Goal: Task Accomplishment & Management: Manage account settings

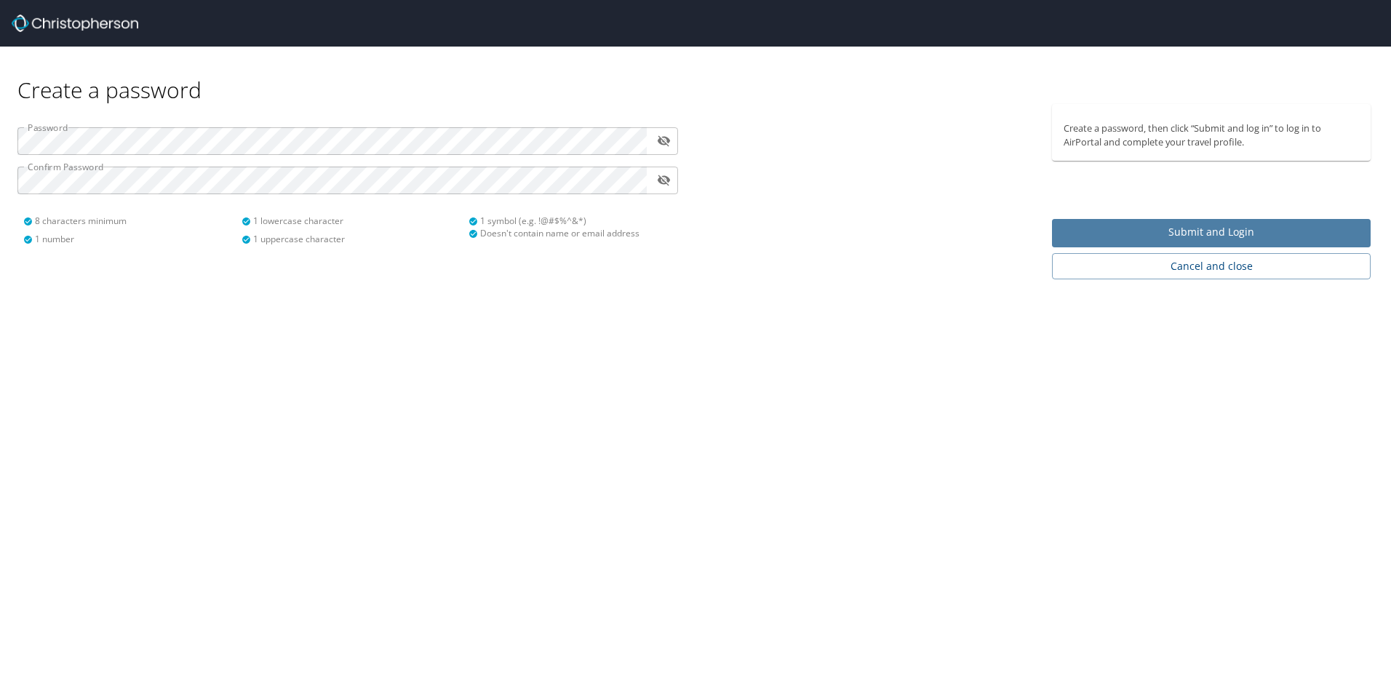
click at [1185, 227] on span "Submit and Login" at bounding box center [1210, 232] width 295 height 18
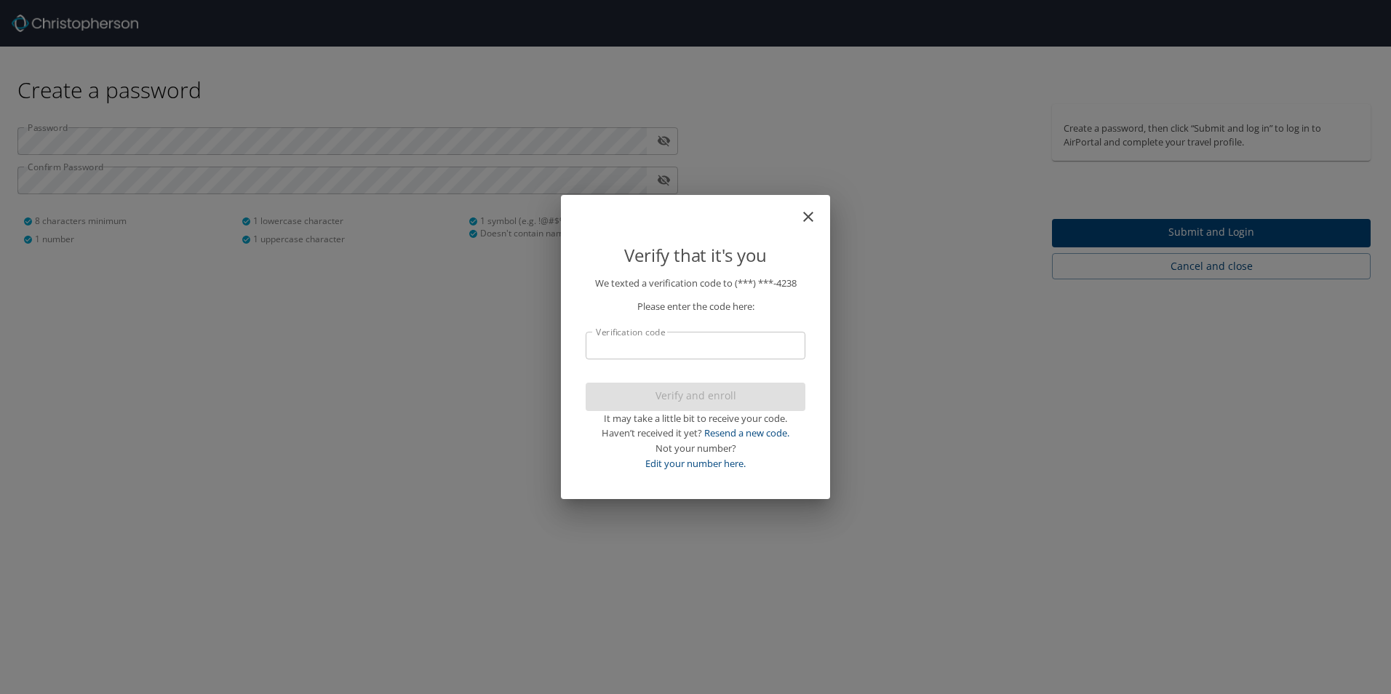
click at [694, 351] on input "Verification code" at bounding box center [695, 346] width 220 height 28
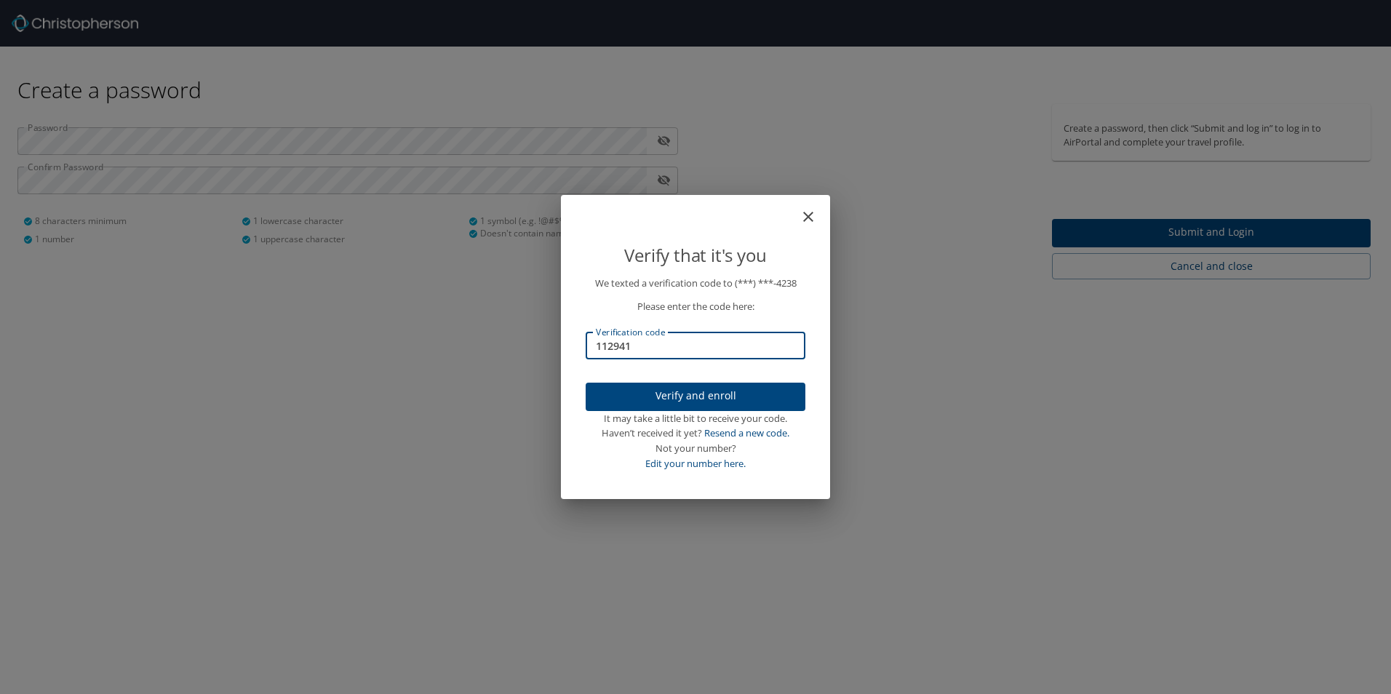
type input "112941"
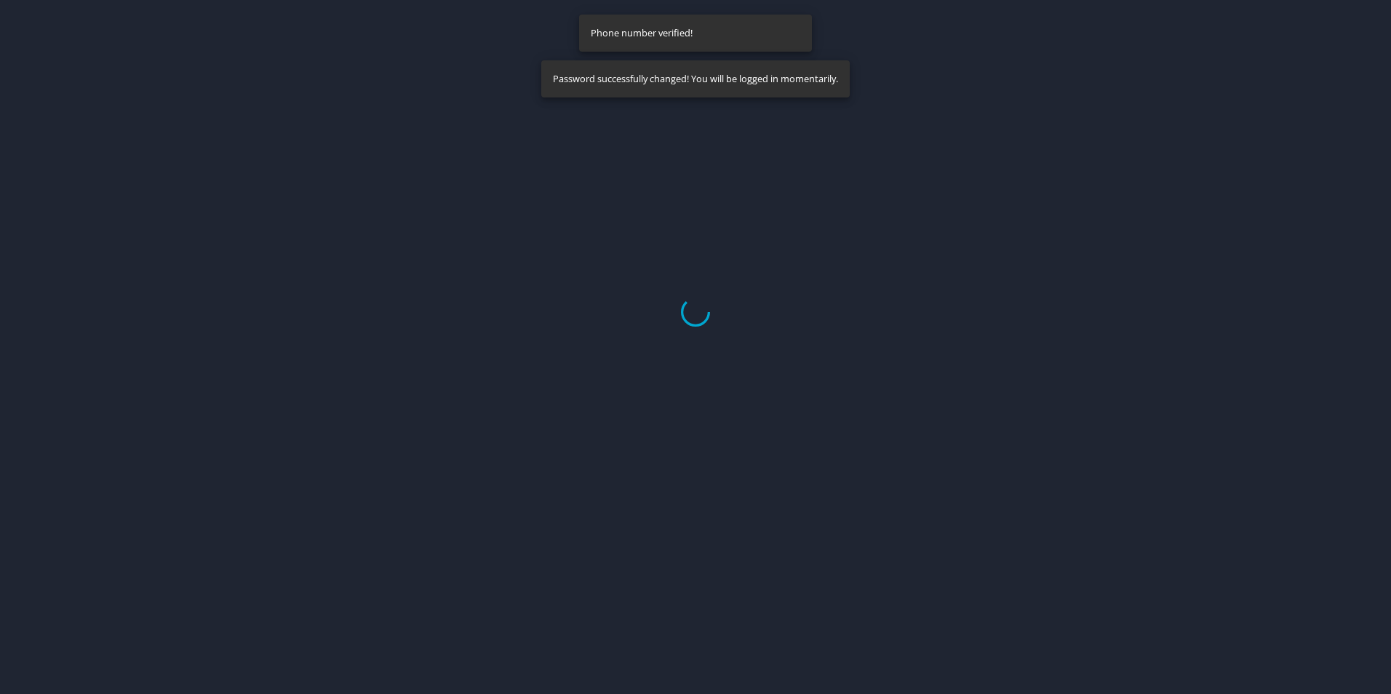
select select "US"
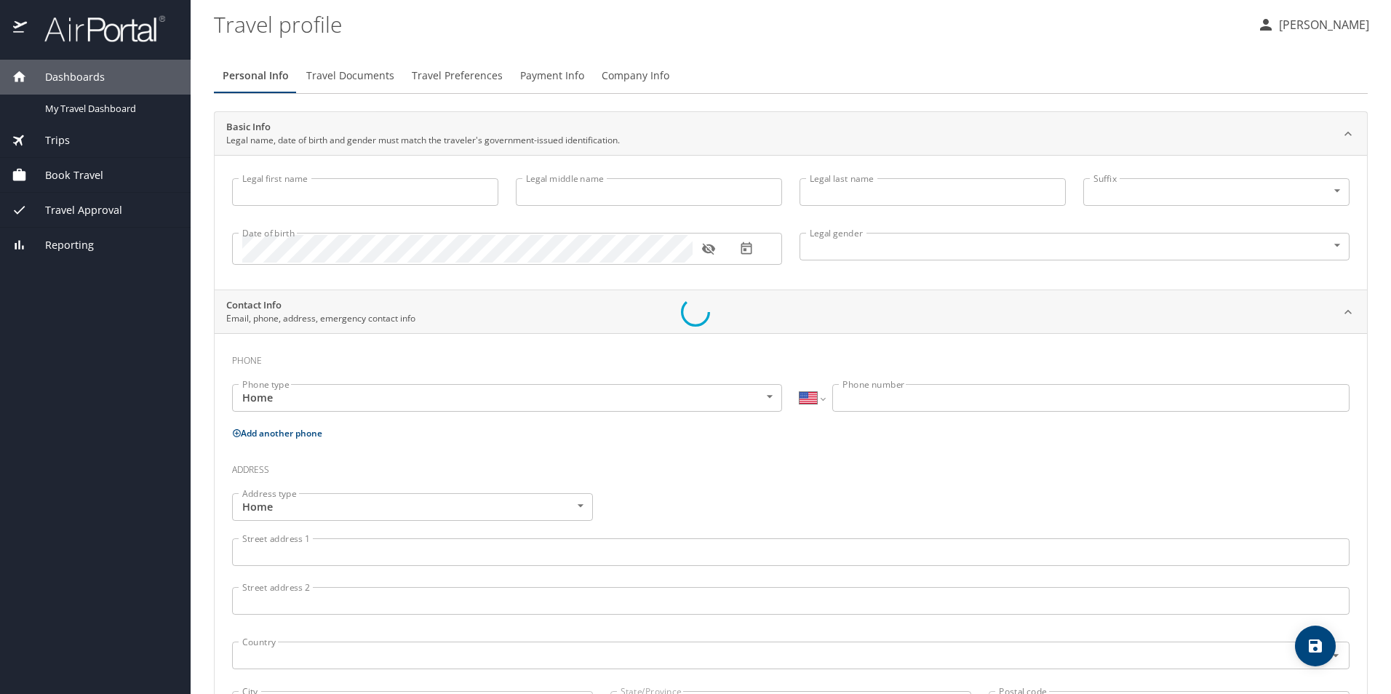
type input "Zachary"
type input "Duane"
type input "Pitre"
type input "Male"
select select "US"
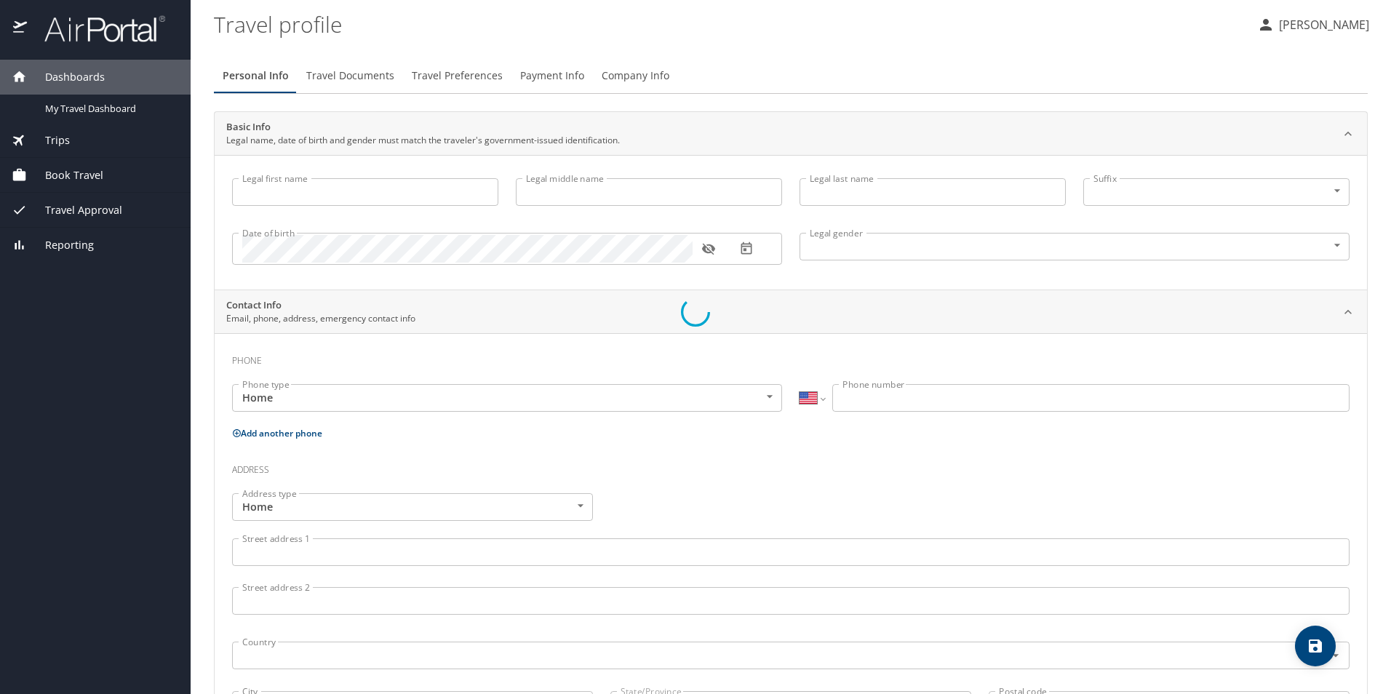
select select "US"
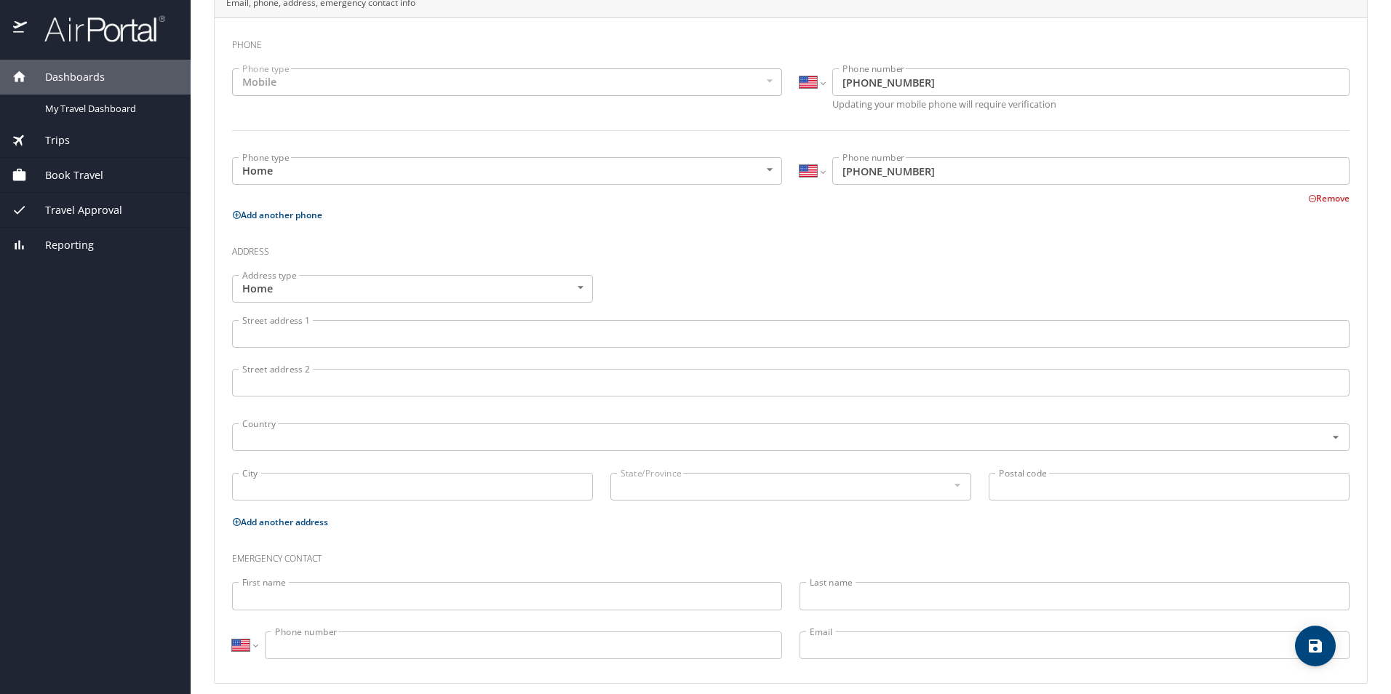
scroll to position [329, 0]
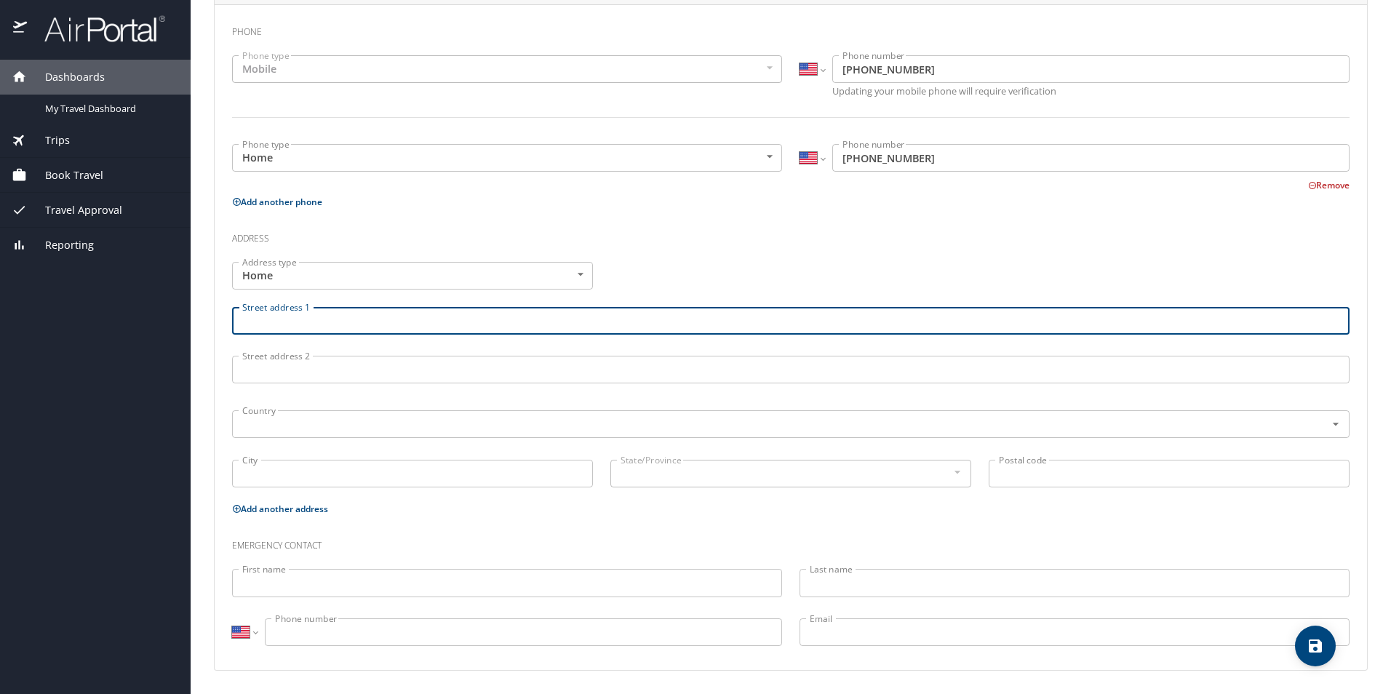
click at [329, 322] on input "Street address 1" at bounding box center [790, 321] width 1117 height 28
type input "103 Bennington Lane"
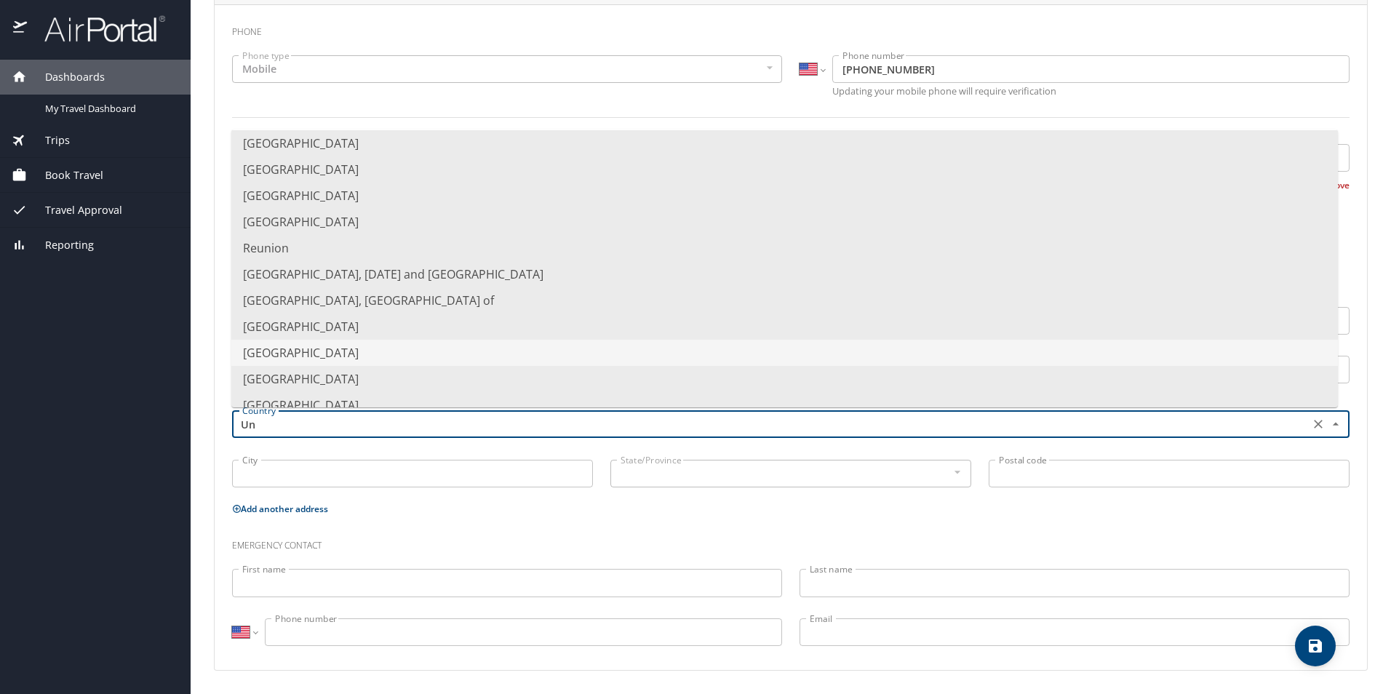
scroll to position [0, 0]
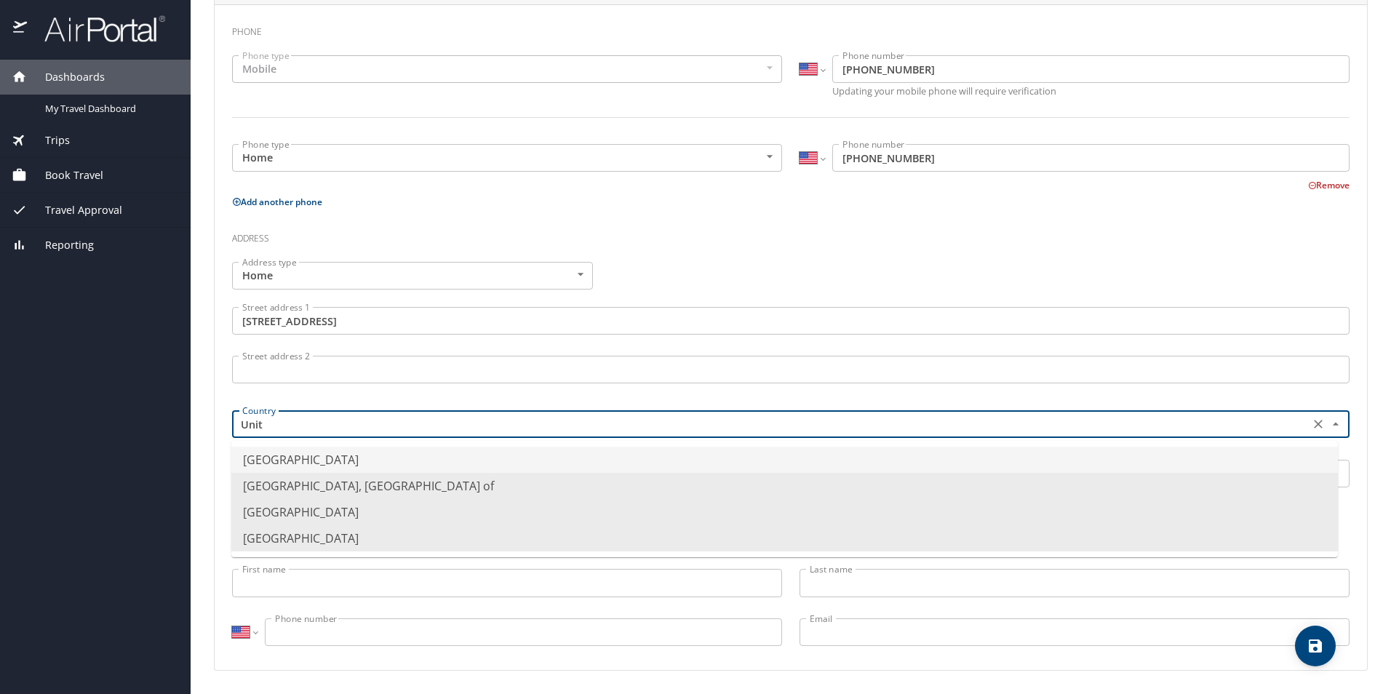
click at [314, 455] on li "United States of America" at bounding box center [784, 460] width 1106 height 26
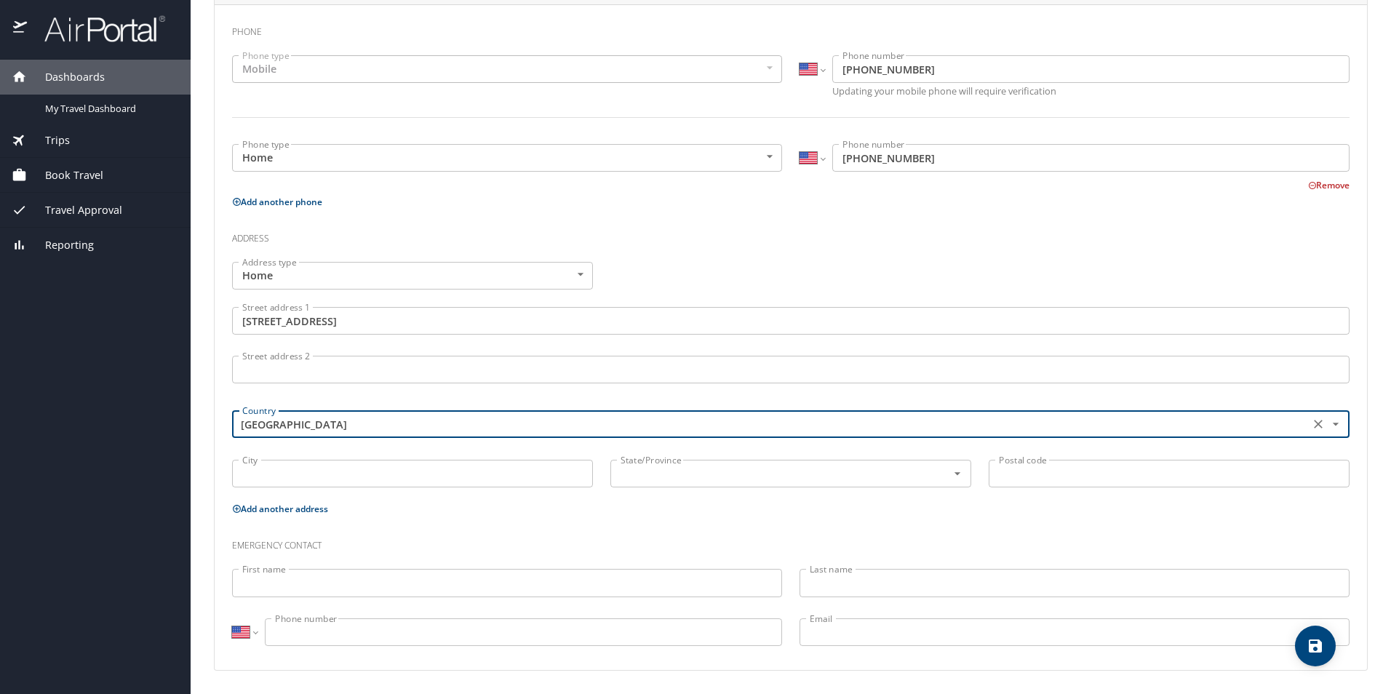
type input "United States of America"
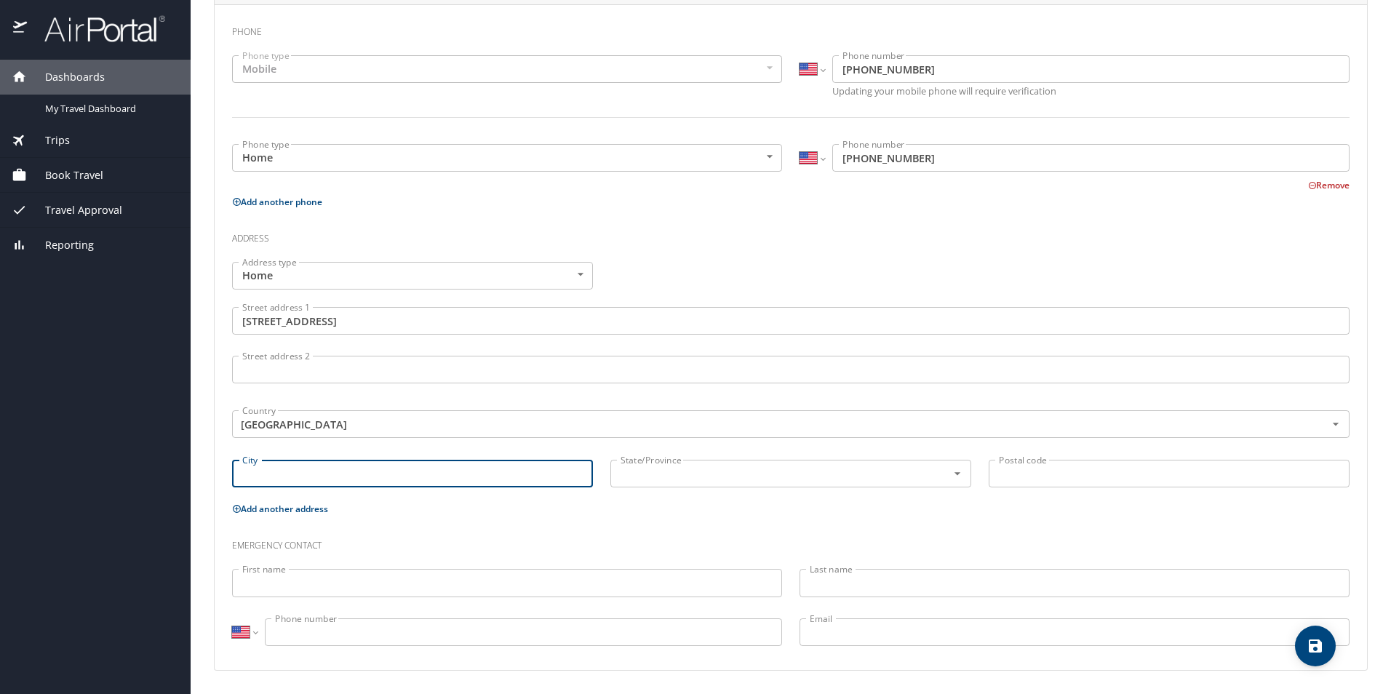
click at [295, 471] on input "City" at bounding box center [412, 474] width 361 height 28
type input "Youngsville"
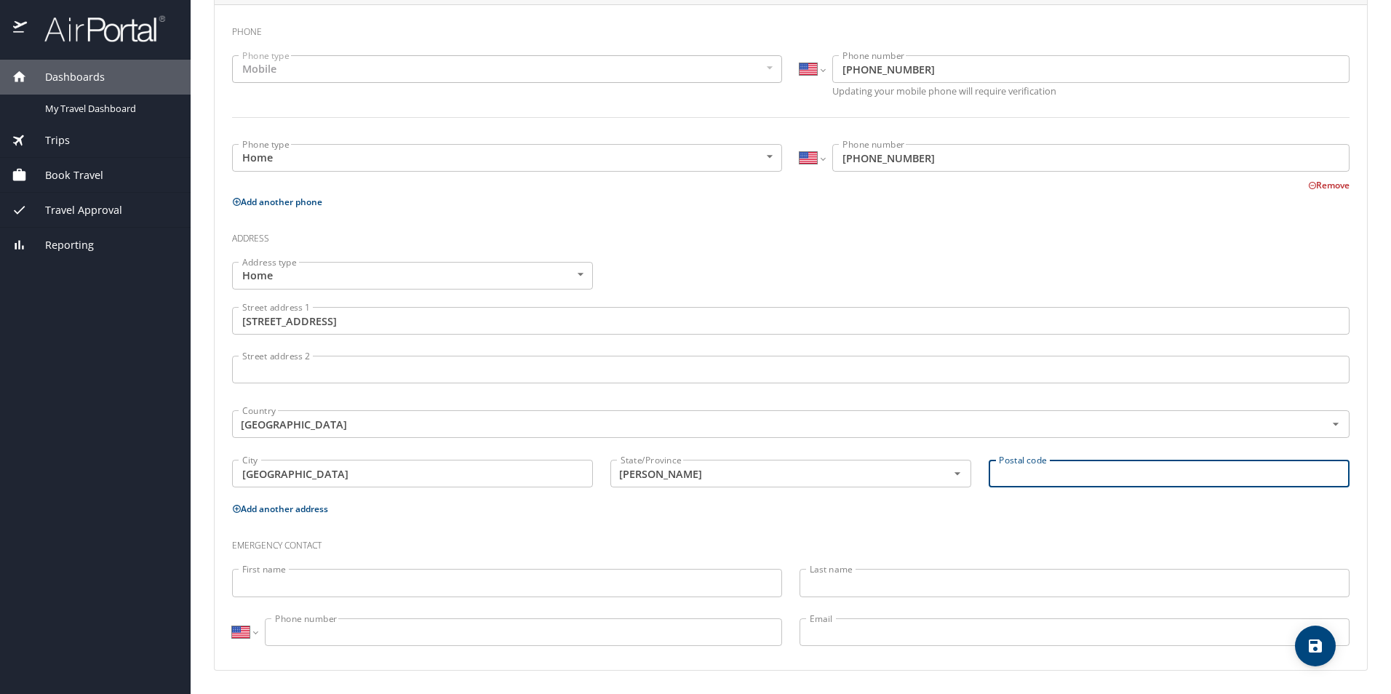
type input "Louisiana"
type input "70592"
click at [350, 583] on input "First name" at bounding box center [507, 583] width 550 height 28
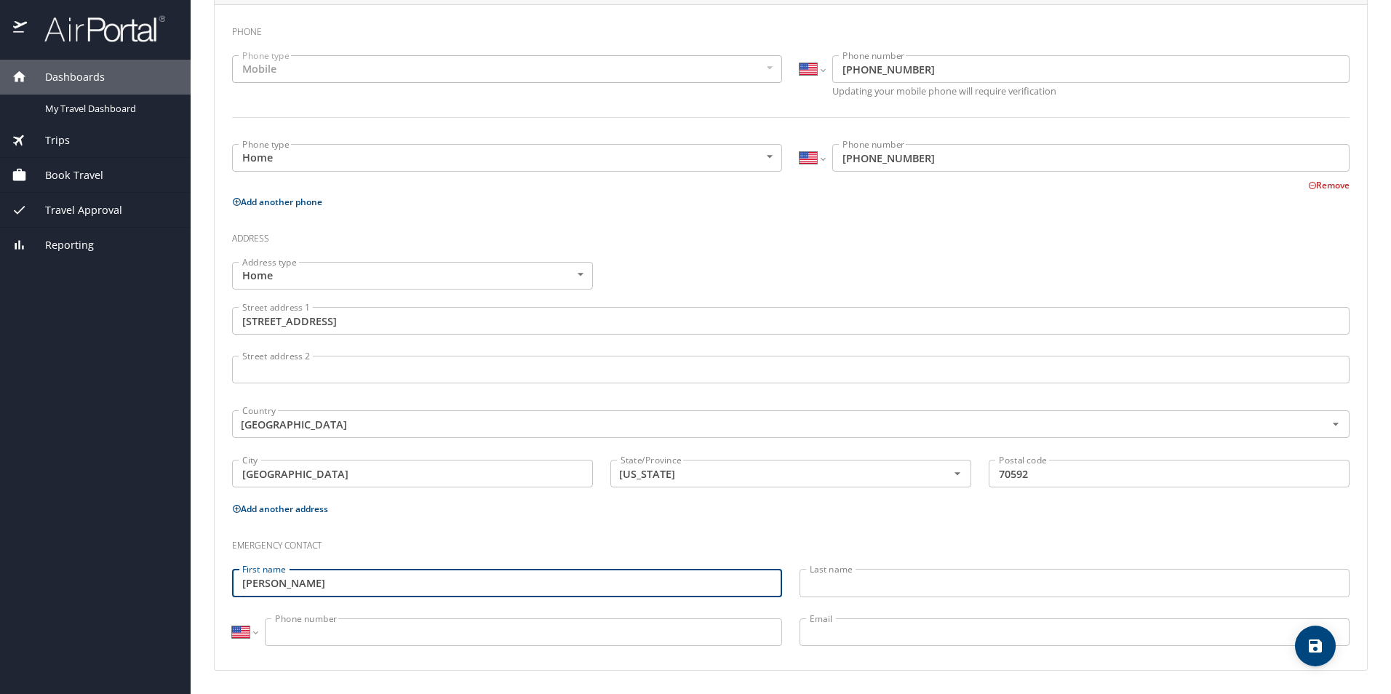
type input "Emily"
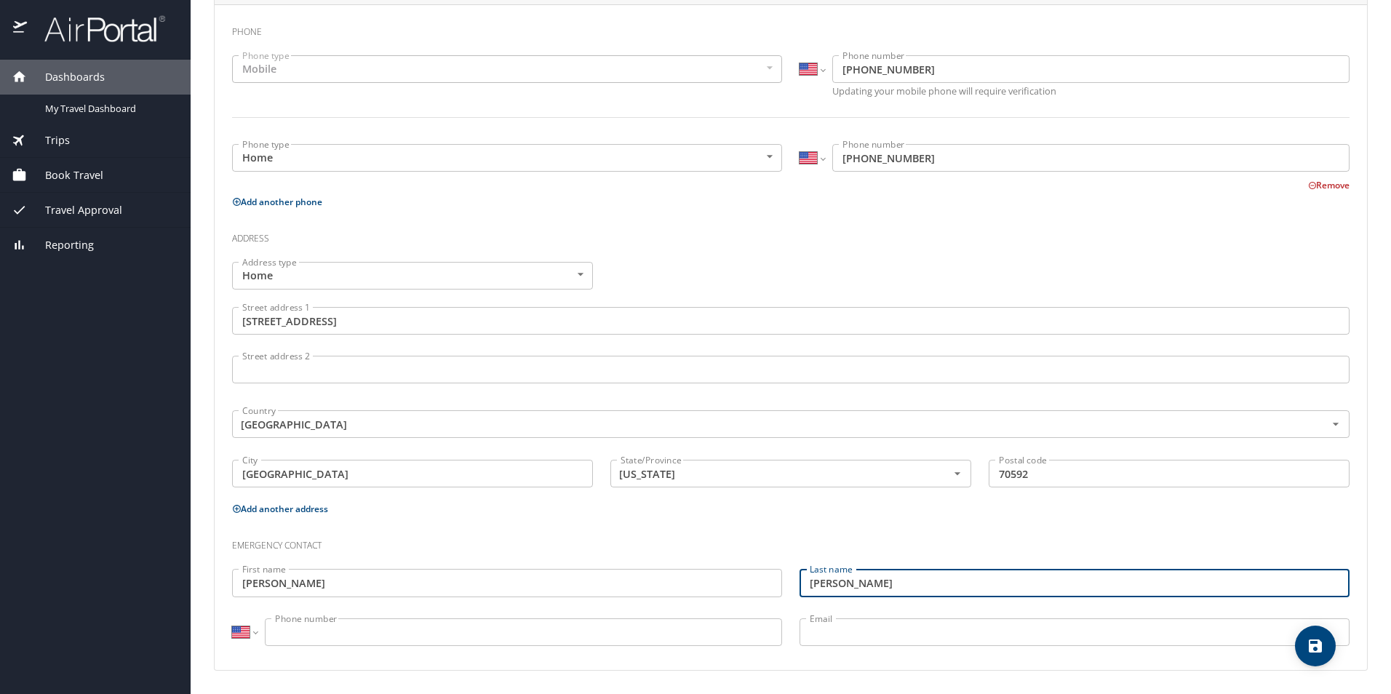
type input "Pitre"
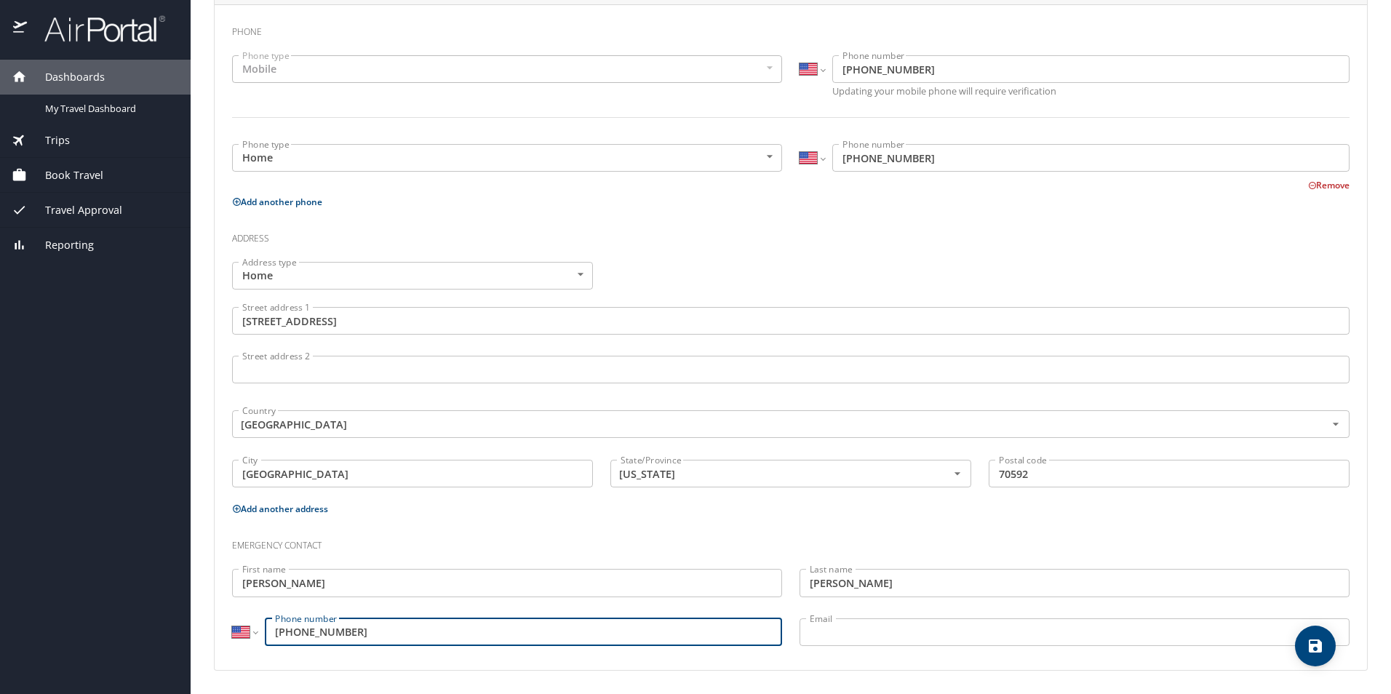
type input "(337) 516-5797"
click at [943, 644] on input "Email" at bounding box center [1074, 632] width 550 height 28
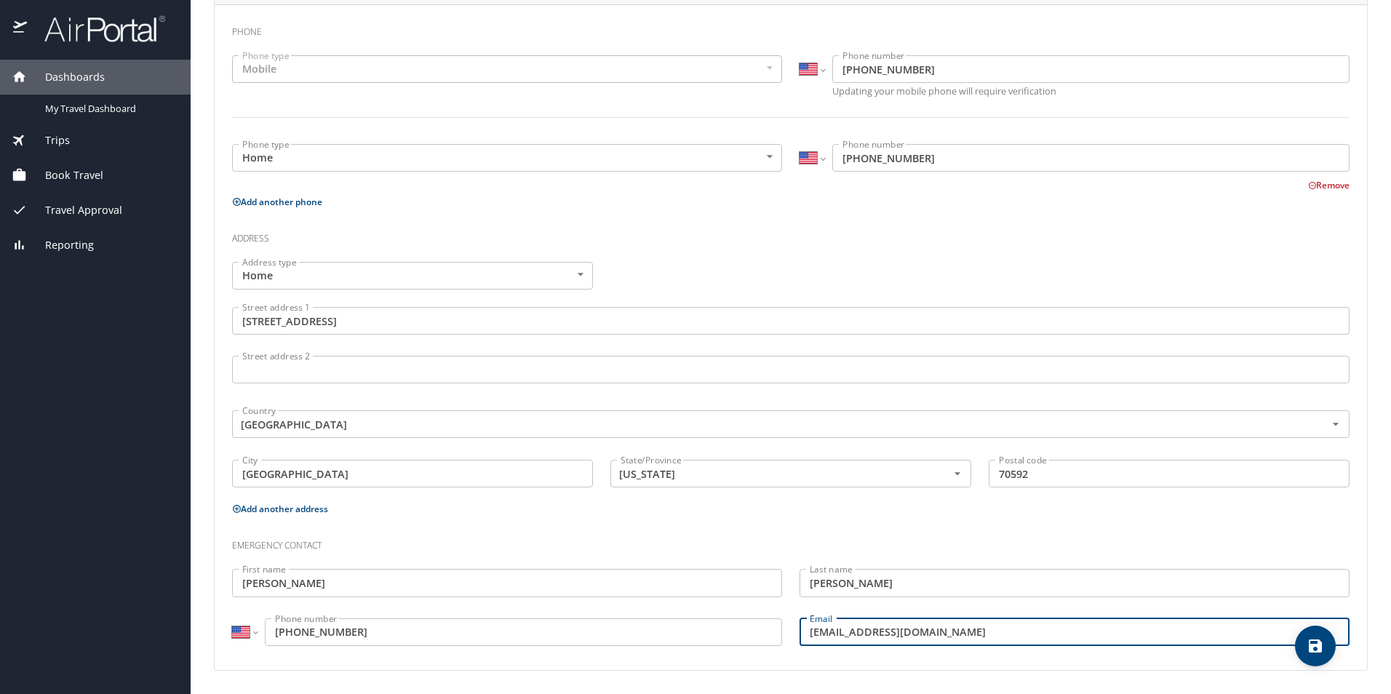
type input "emilyspitre@gmail.com"
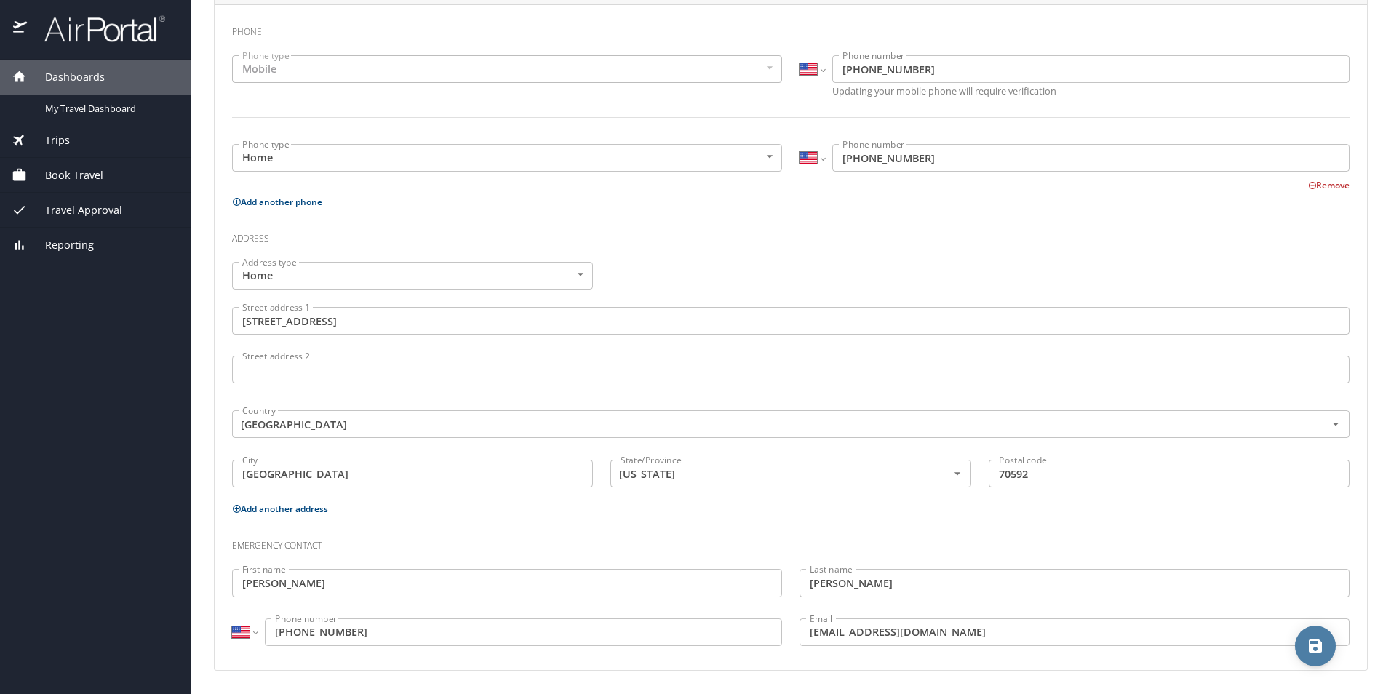
click at [1316, 647] on icon "save" at bounding box center [1314, 645] width 17 height 17
select select "US"
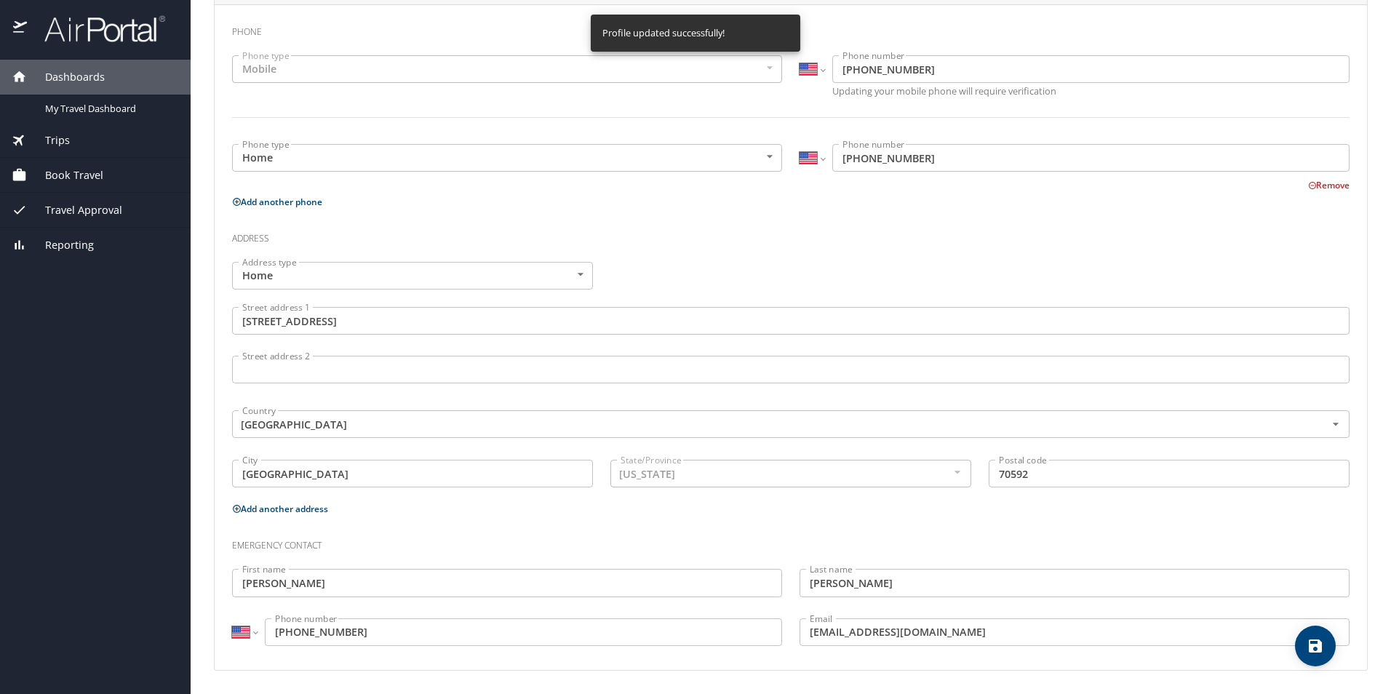
select select "US"
click at [79, 113] on span "My Travel Dashboard" at bounding box center [109, 109] width 128 height 14
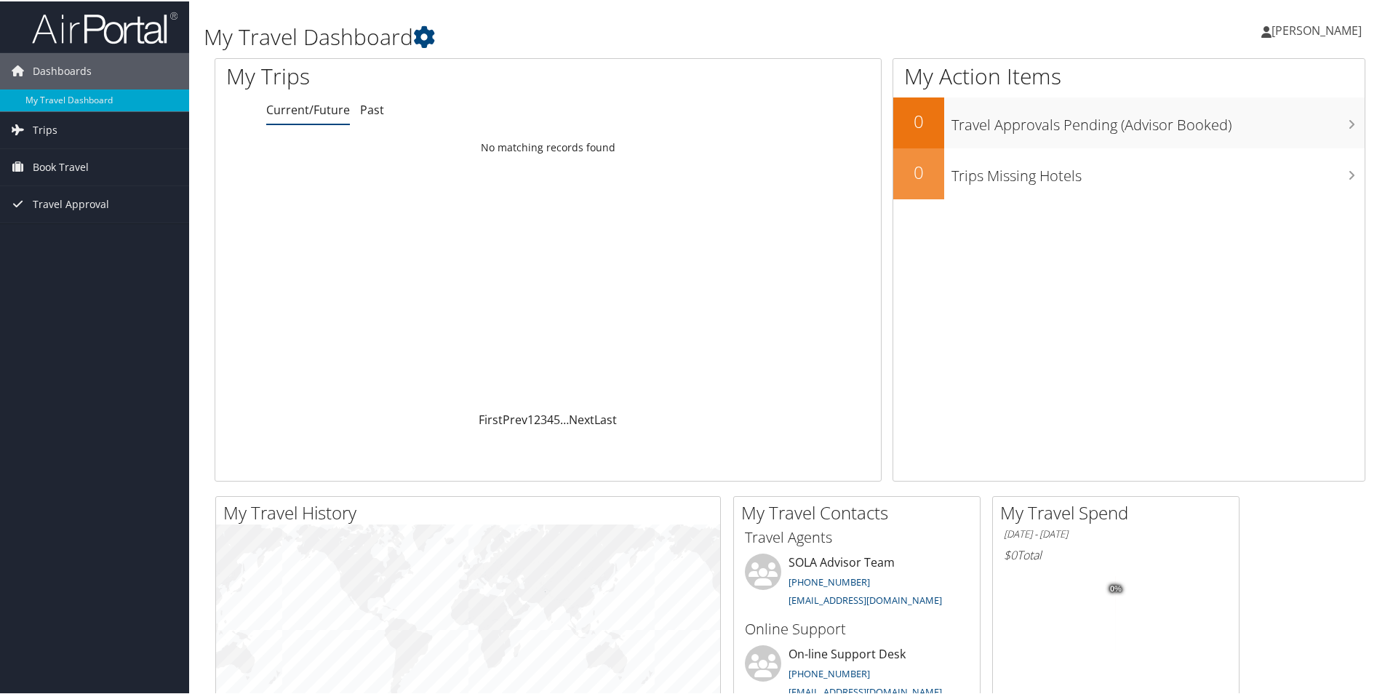
click at [1312, 28] on span "[PERSON_NAME]" at bounding box center [1316, 29] width 90 height 16
click at [1296, 129] on link "View Travel Profile" at bounding box center [1277, 129] width 162 height 25
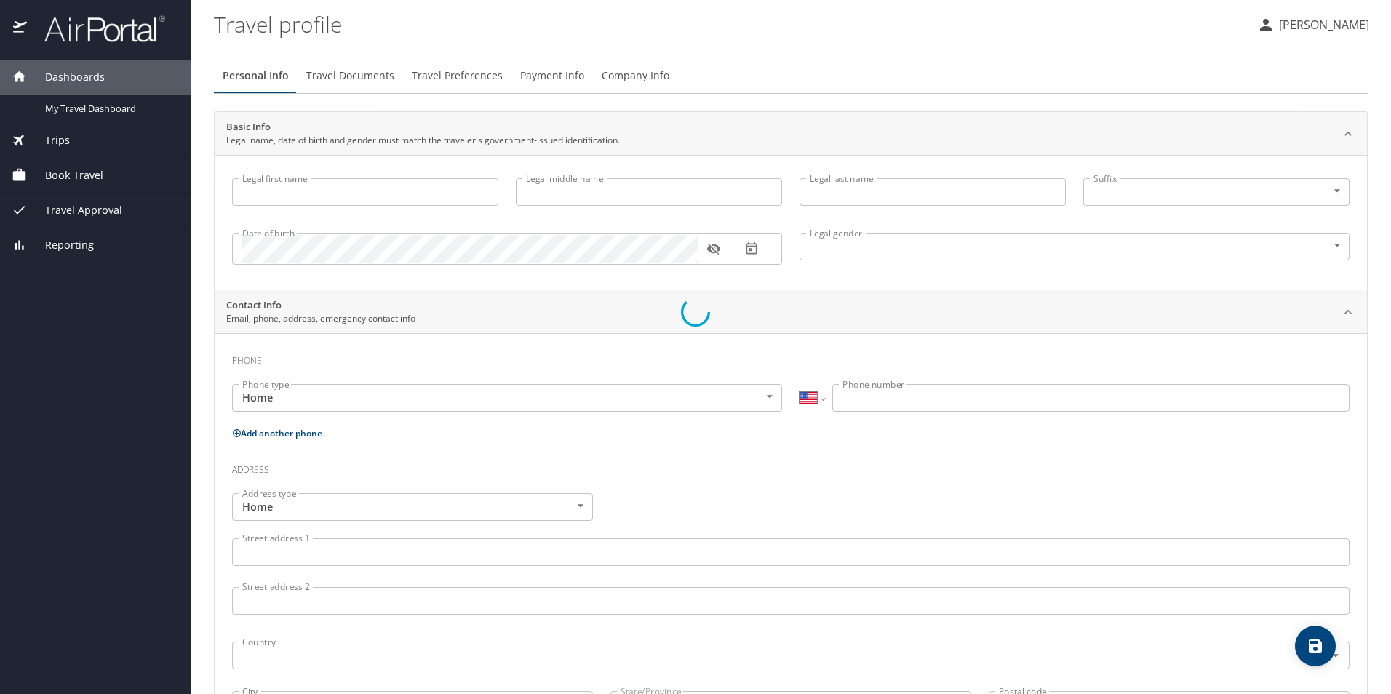
select select "US"
type input "Zachary"
type input "Duane"
type input "Pitre"
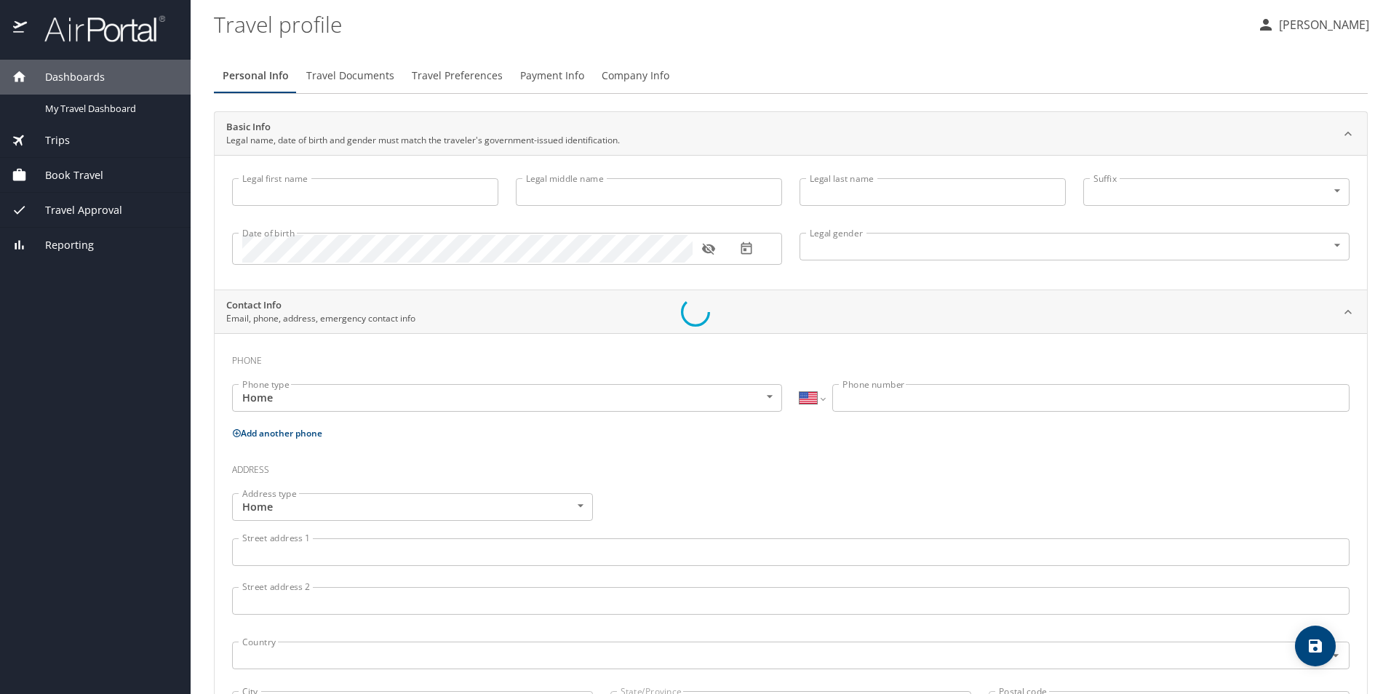
type input "Male"
type input "Emily"
type input "Pitre"
type input "(337) 516-5797"
type input "emilyspitre@gmail.com"
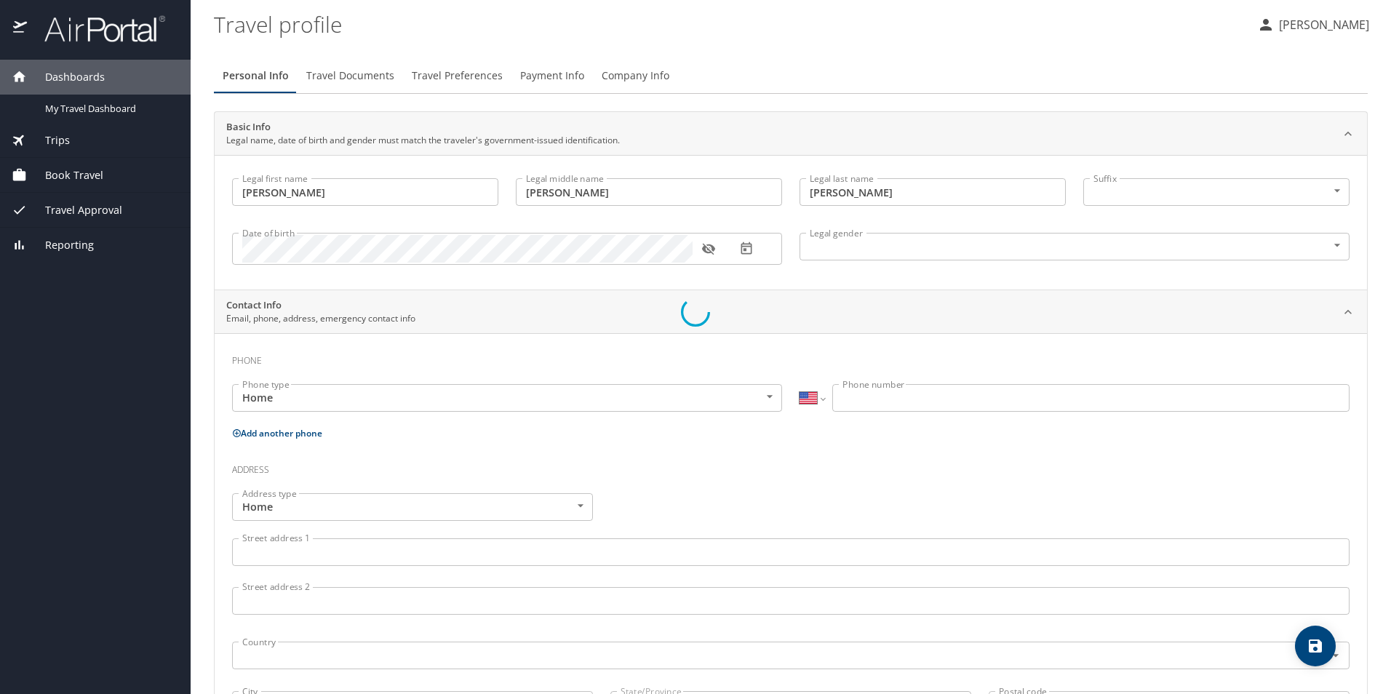
select select "US"
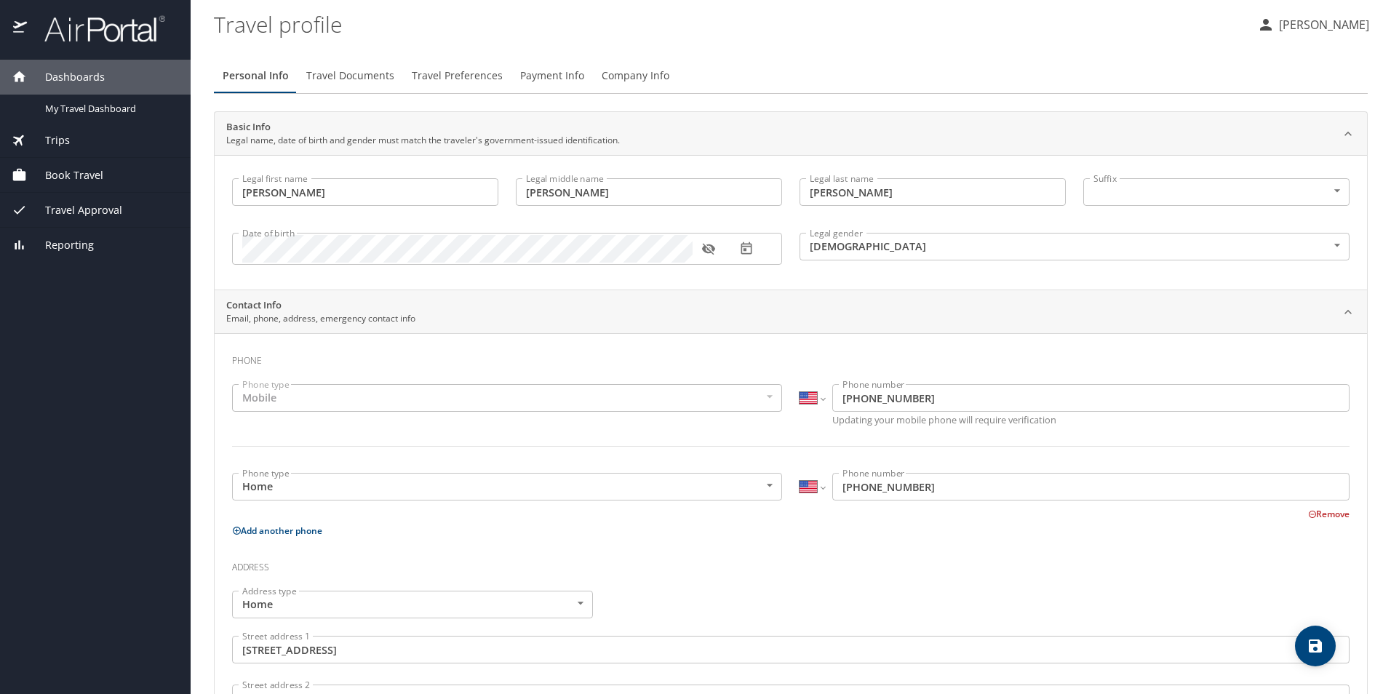
click at [362, 75] on span "Travel Documents" at bounding box center [350, 76] width 88 height 18
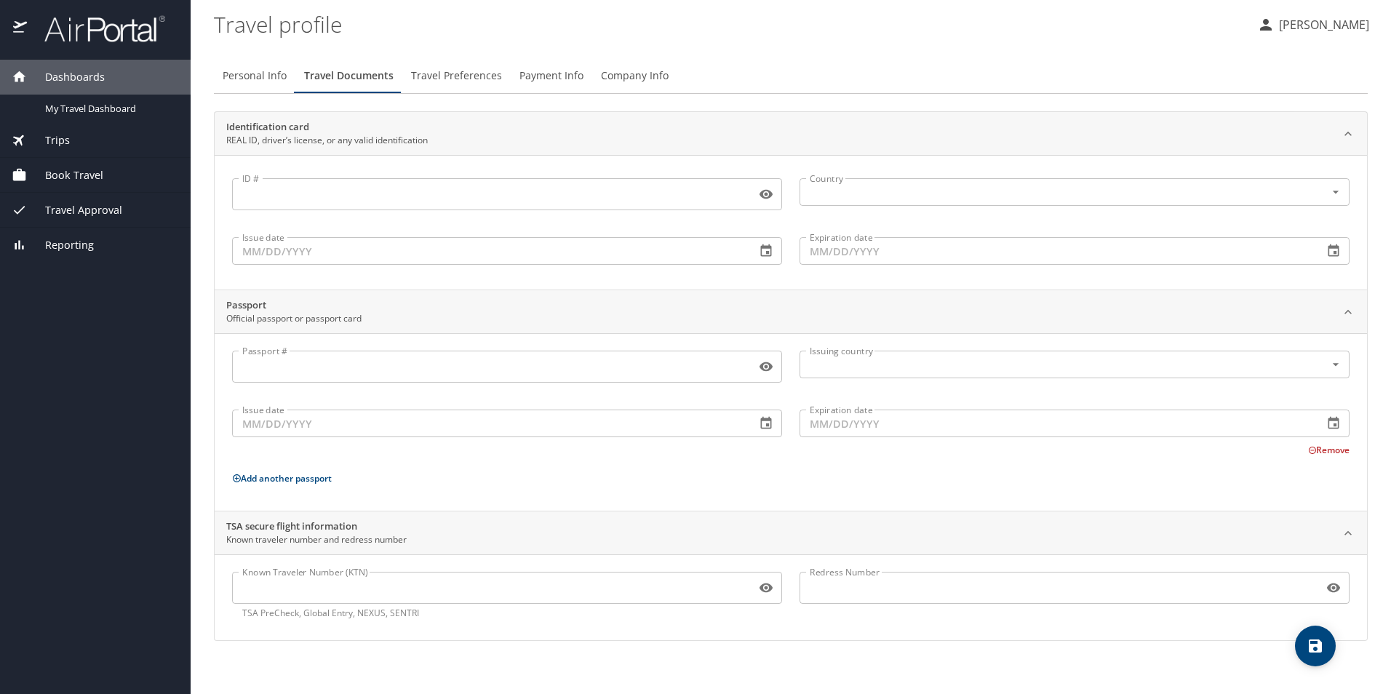
click at [428, 68] on span "Travel Preferences" at bounding box center [456, 76] width 91 height 18
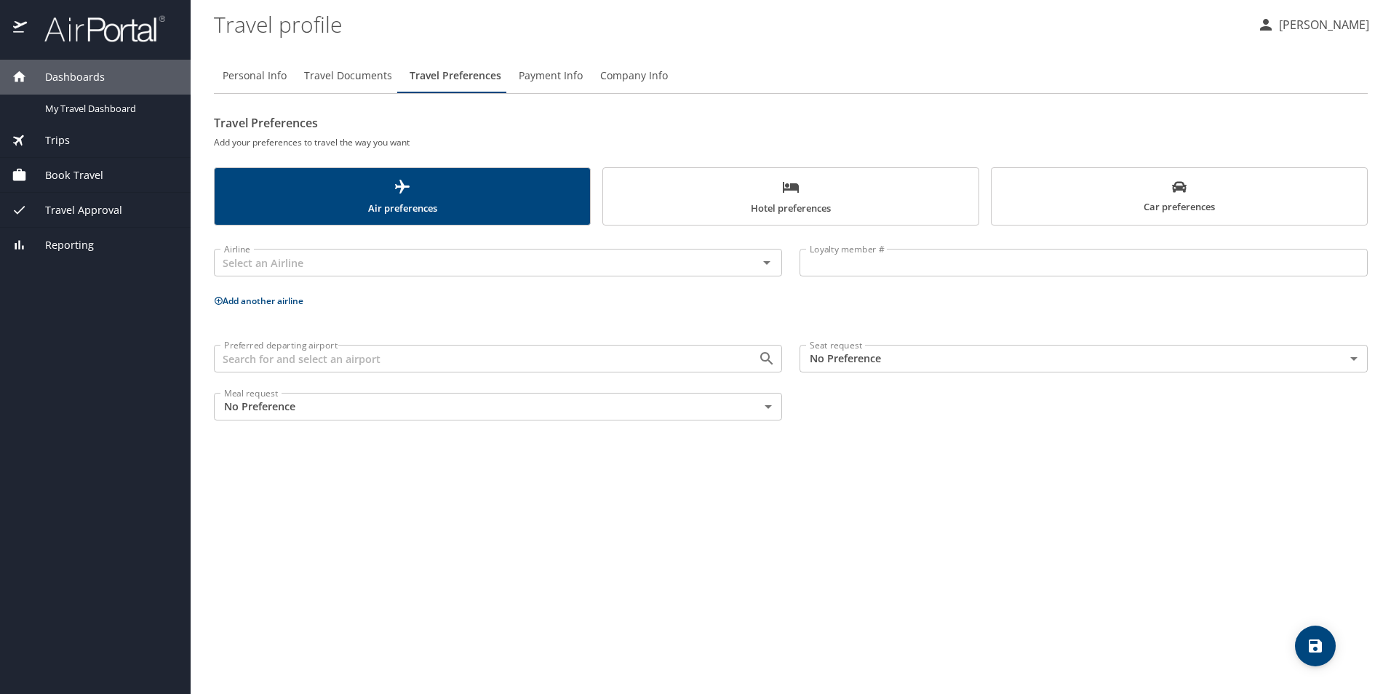
click at [369, 74] on span "Travel Documents" at bounding box center [348, 76] width 88 height 18
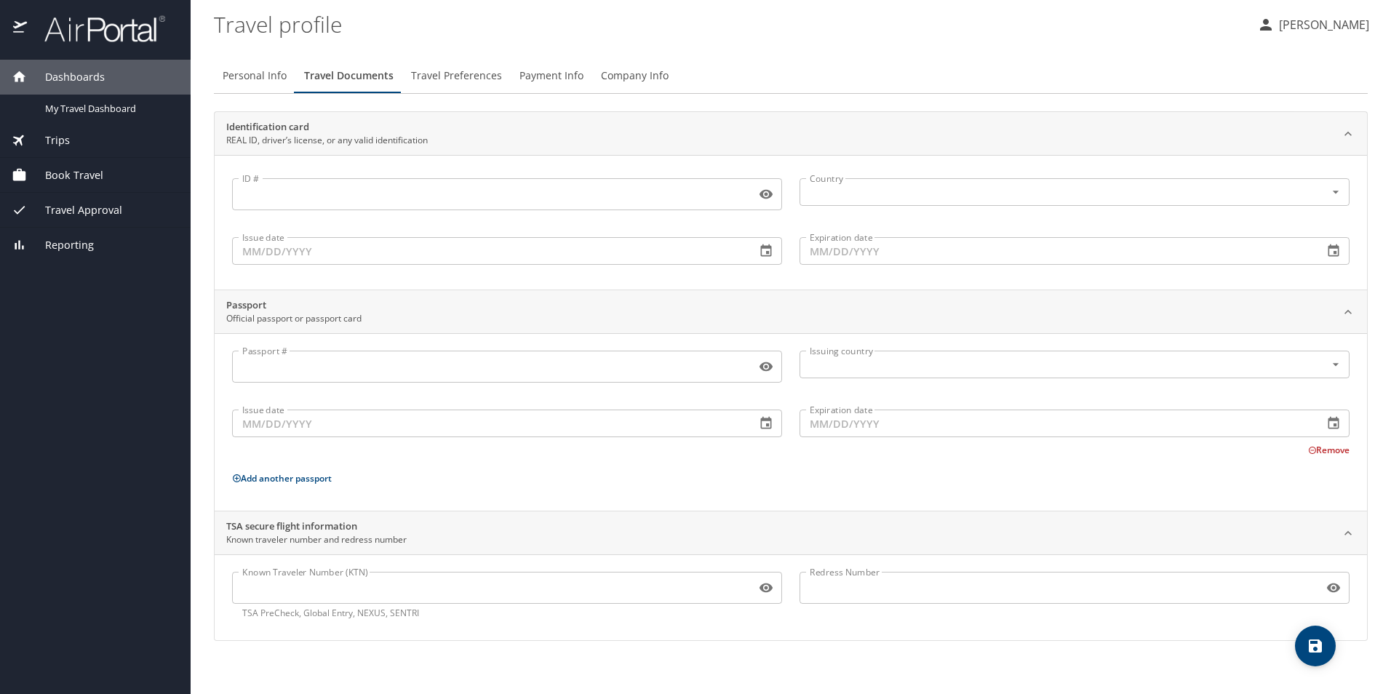
click at [264, 77] on span "Personal Info" at bounding box center [255, 76] width 64 height 18
select select "US"
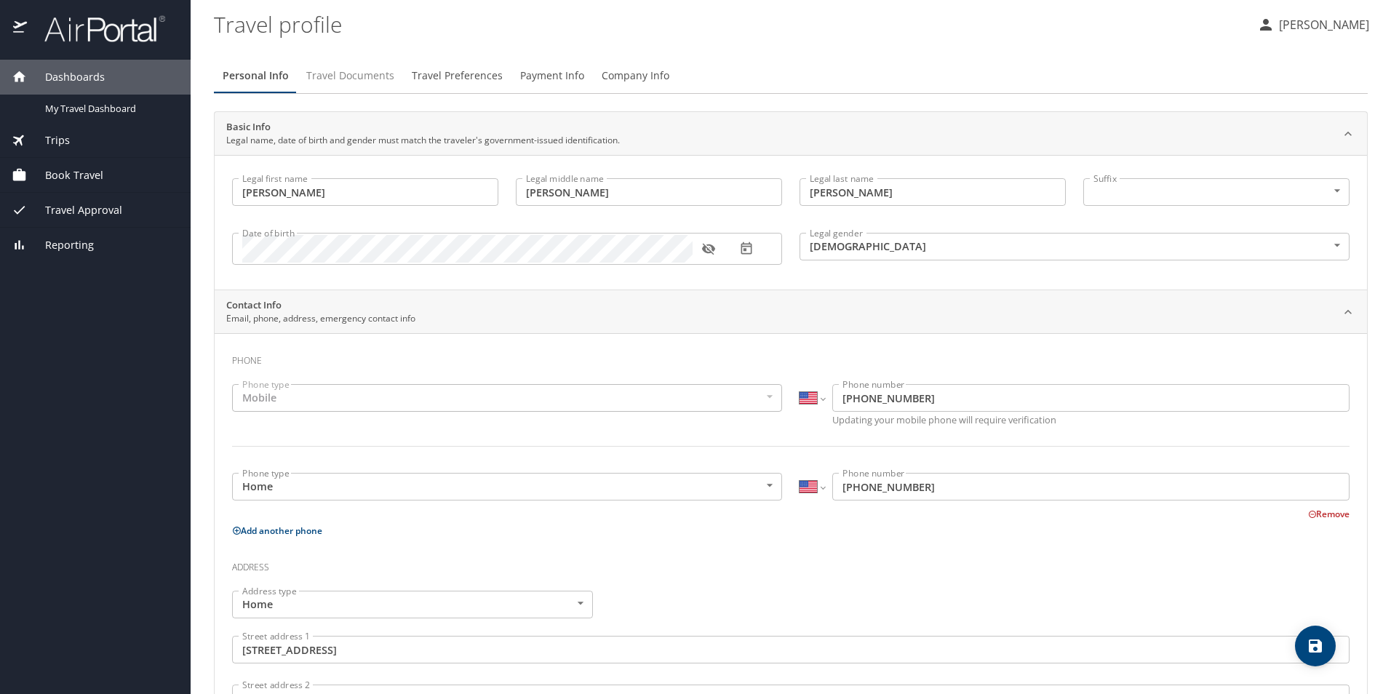
click at [326, 75] on span "Travel Documents" at bounding box center [350, 76] width 88 height 18
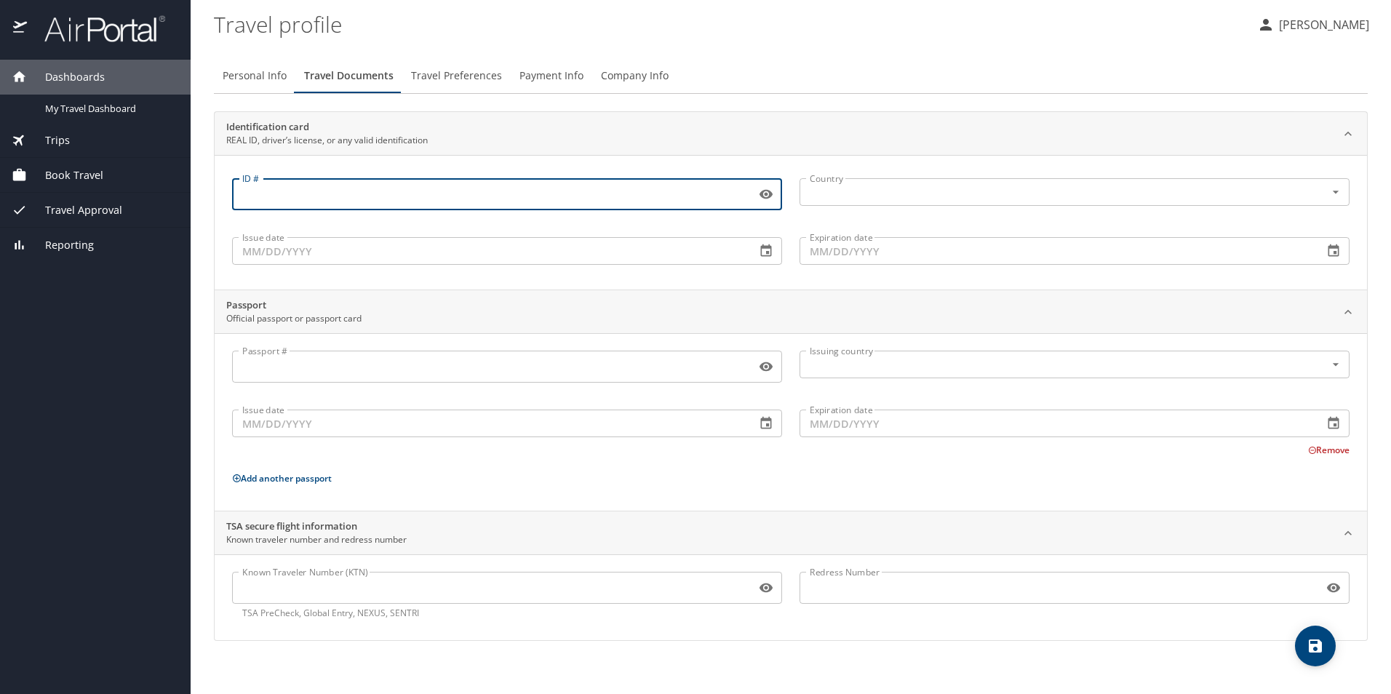
click at [321, 197] on input "ID #" at bounding box center [491, 194] width 518 height 28
type input "010276850"
click at [931, 212] on p at bounding box center [1074, 211] width 550 height 4
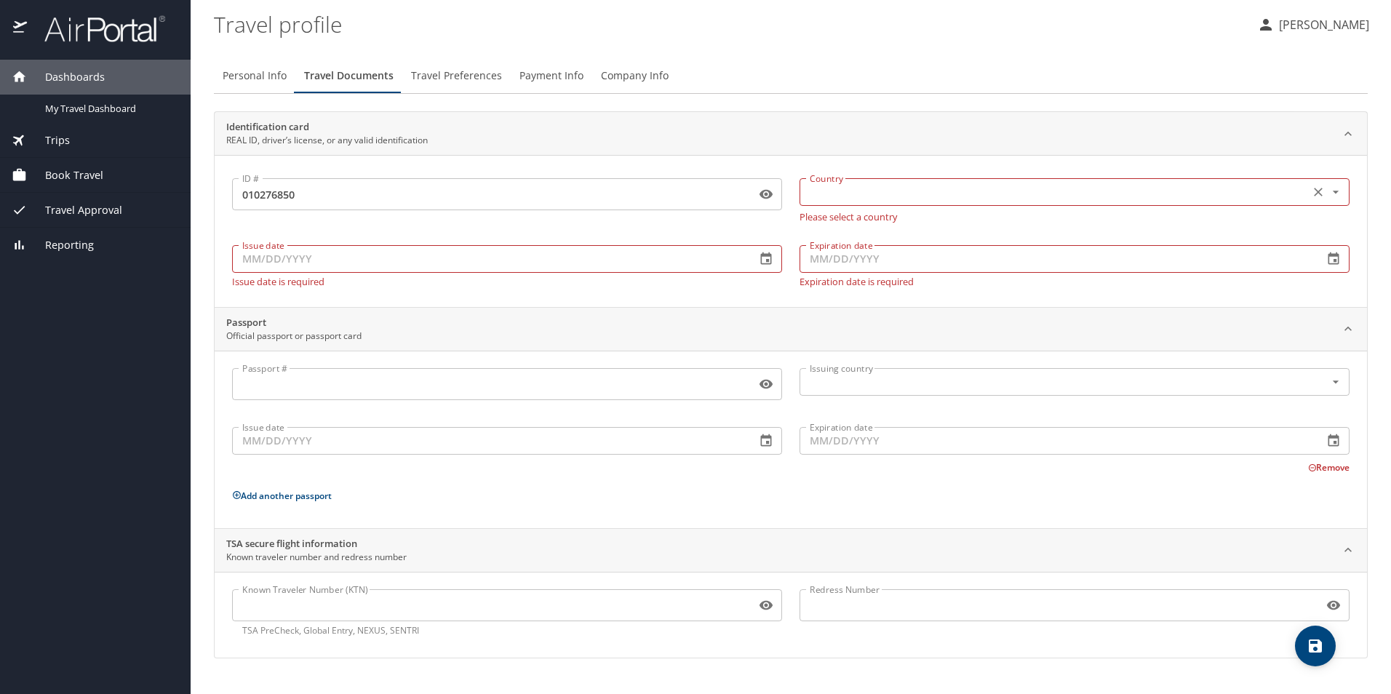
click at [930, 197] on input "text" at bounding box center [1053, 192] width 498 height 19
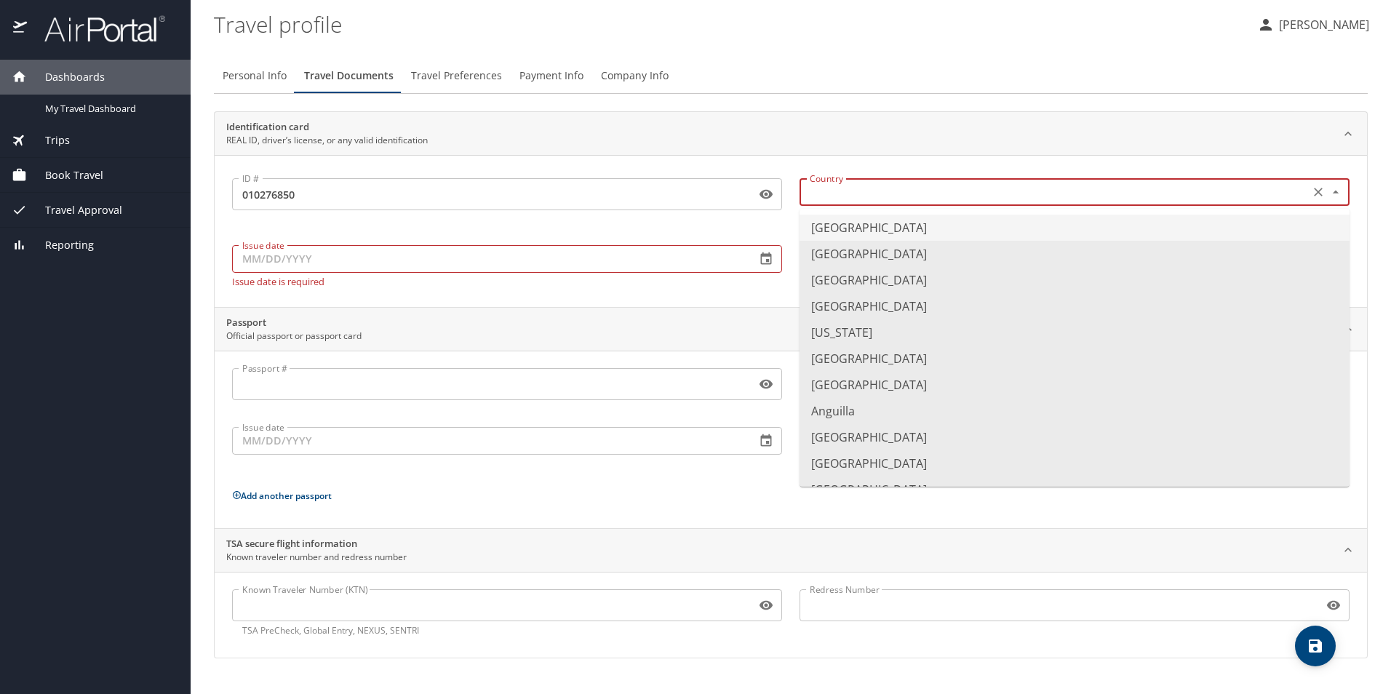
click at [905, 226] on li "United States of America" at bounding box center [1074, 228] width 550 height 26
type input "United States of America"
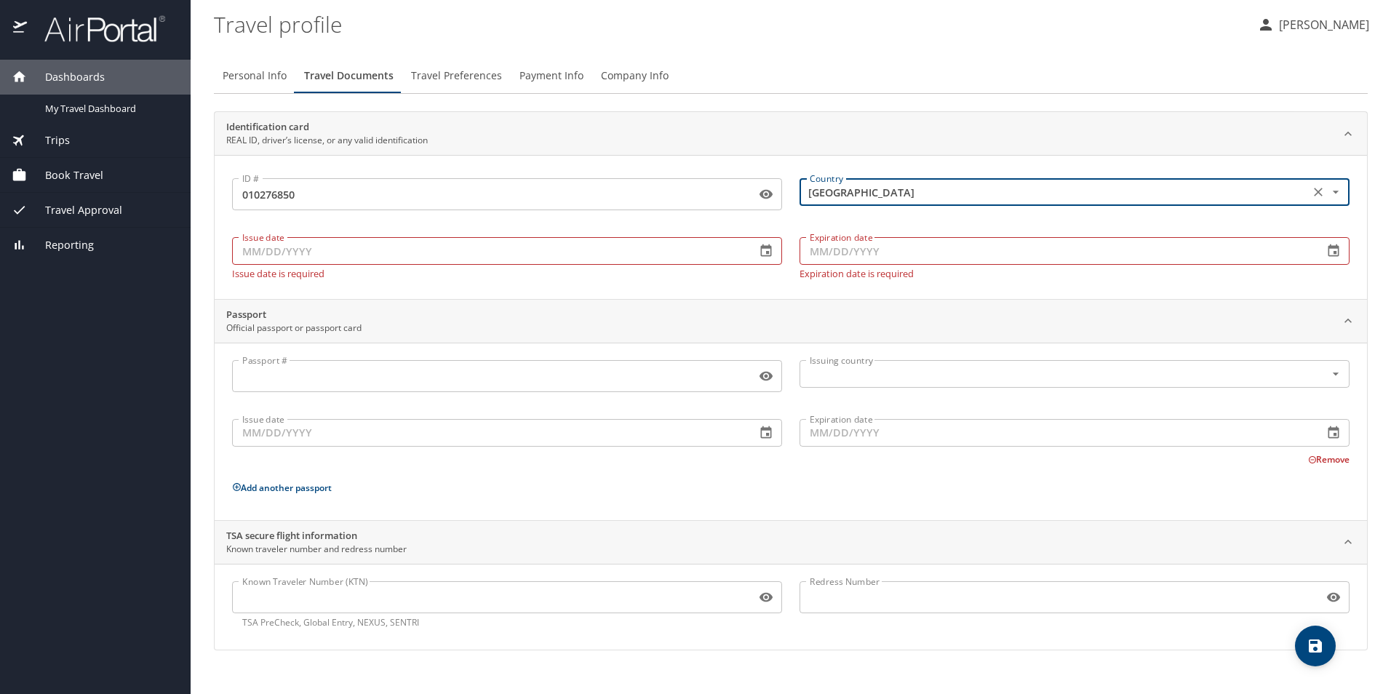
click at [324, 254] on input "Issue date" at bounding box center [488, 251] width 512 height 28
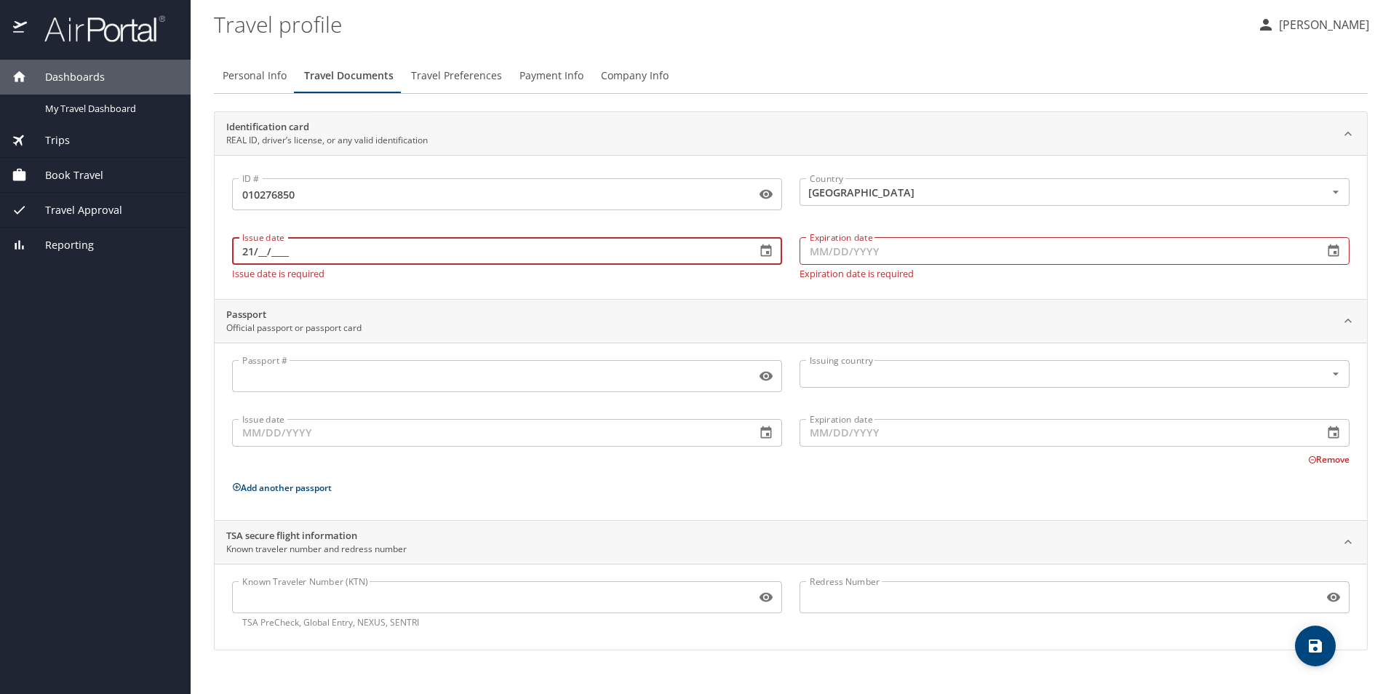
type input "2_/__/____"
type input "02/16/2023"
click at [839, 251] on input "Expiration date" at bounding box center [1055, 251] width 512 height 28
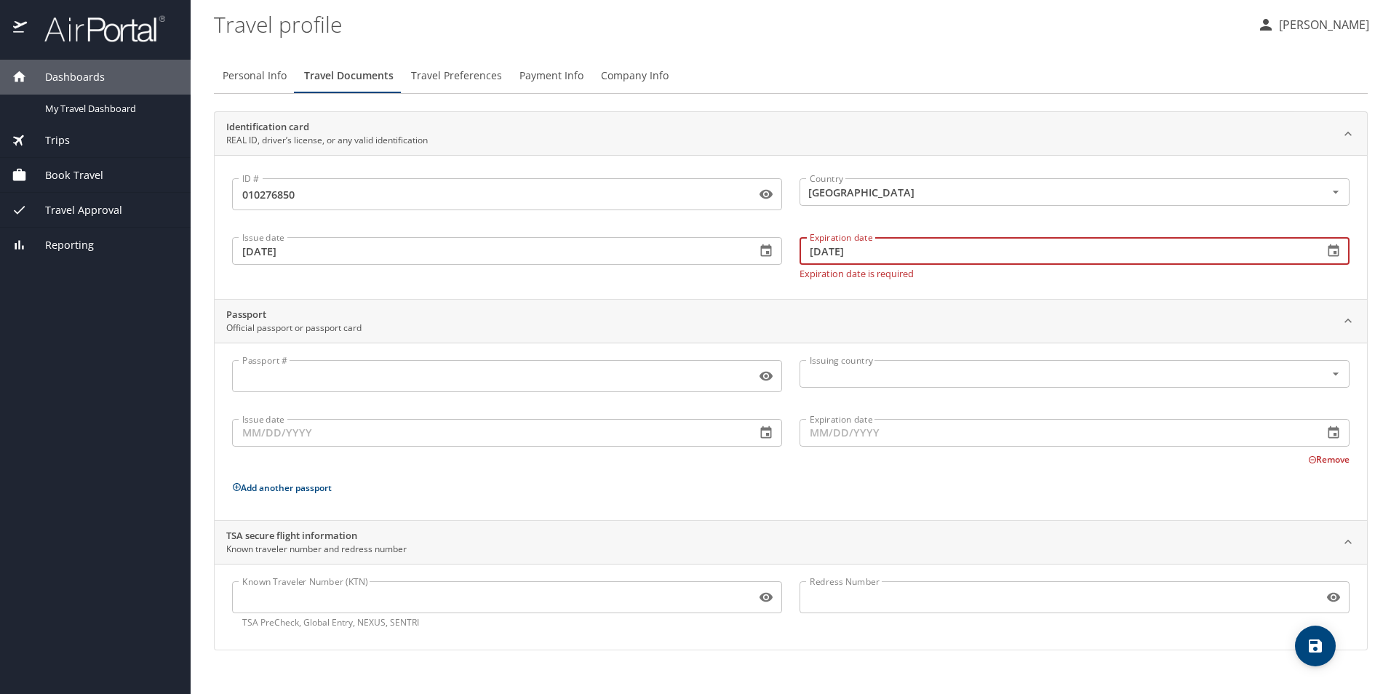
type input "05/07/2029"
click at [456, 65] on button "Travel Preferences" at bounding box center [456, 75] width 108 height 35
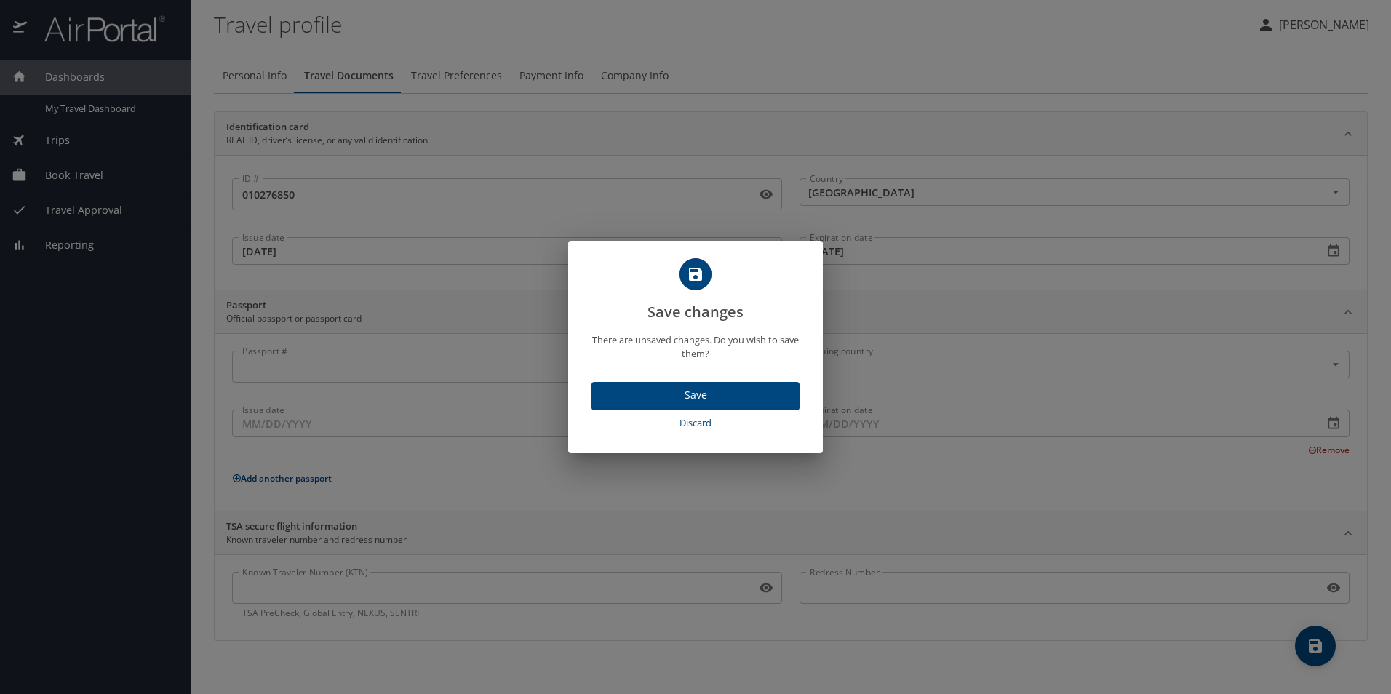
click at [729, 401] on span "Save" at bounding box center [695, 395] width 185 height 18
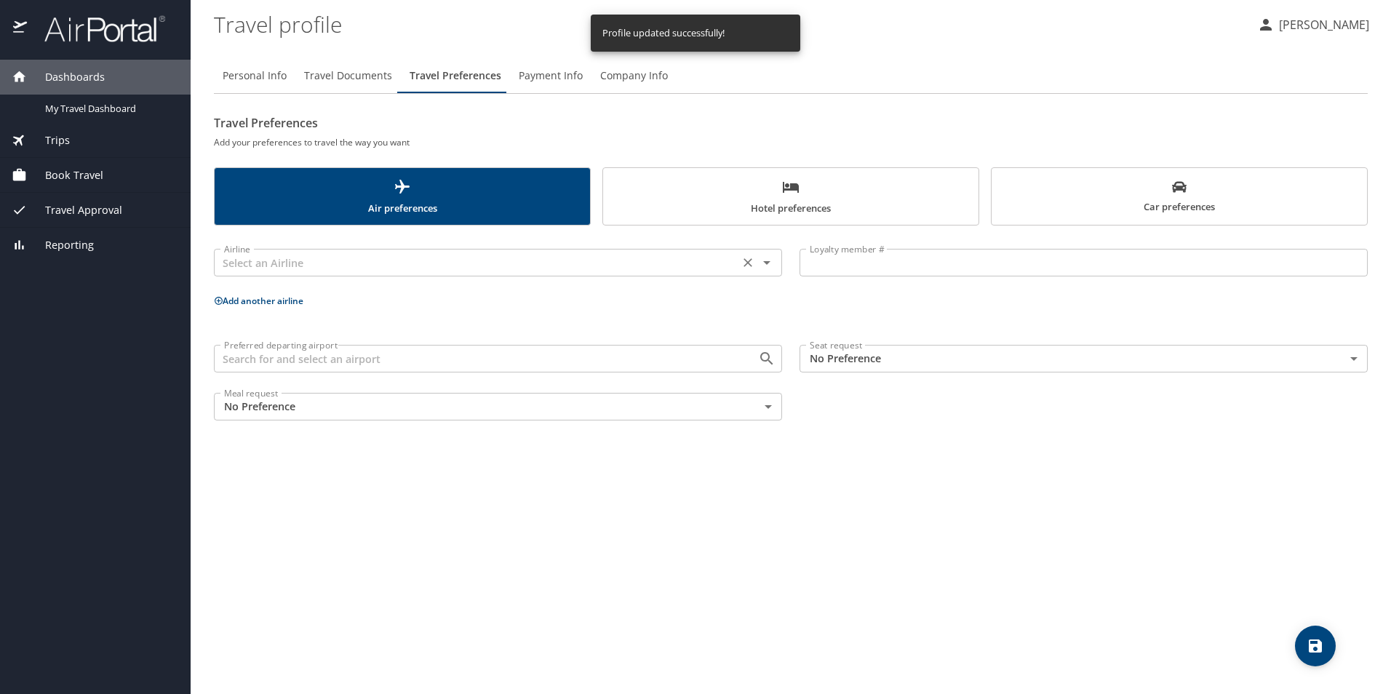
click at [766, 263] on icon "Open" at bounding box center [766, 263] width 7 height 4
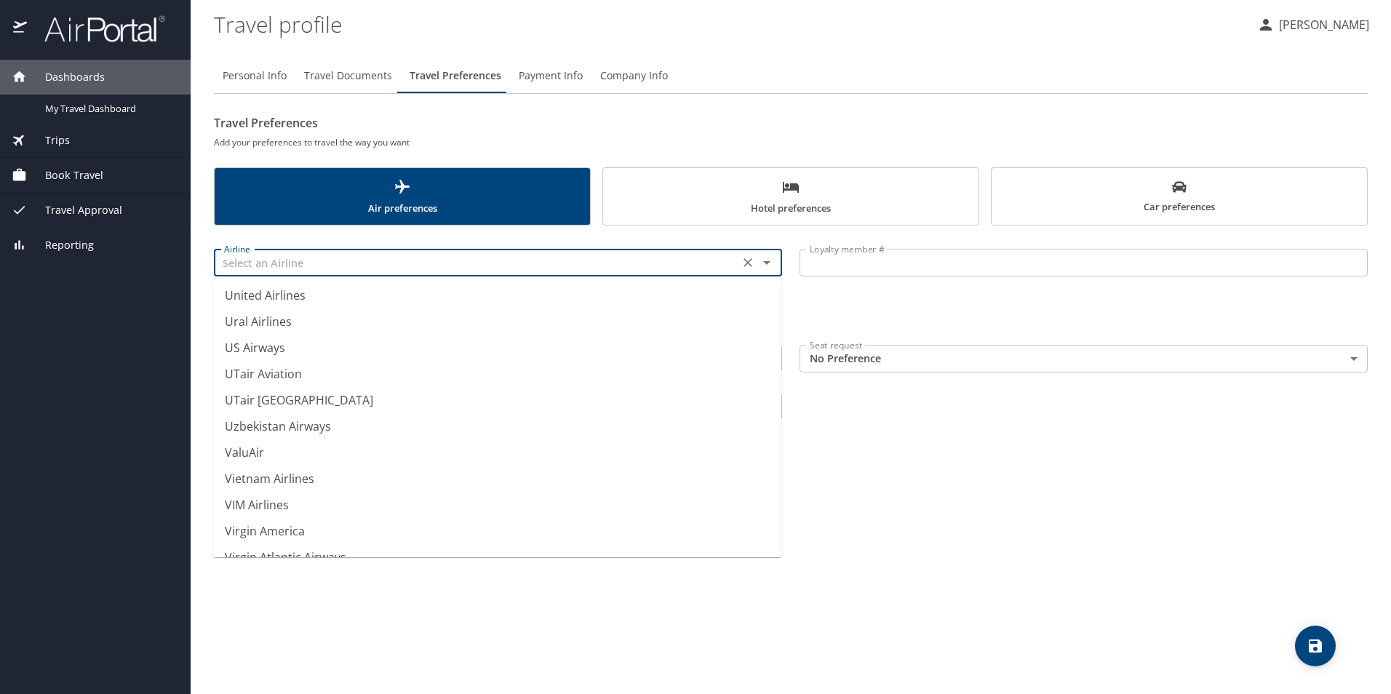
scroll to position [11016, 0]
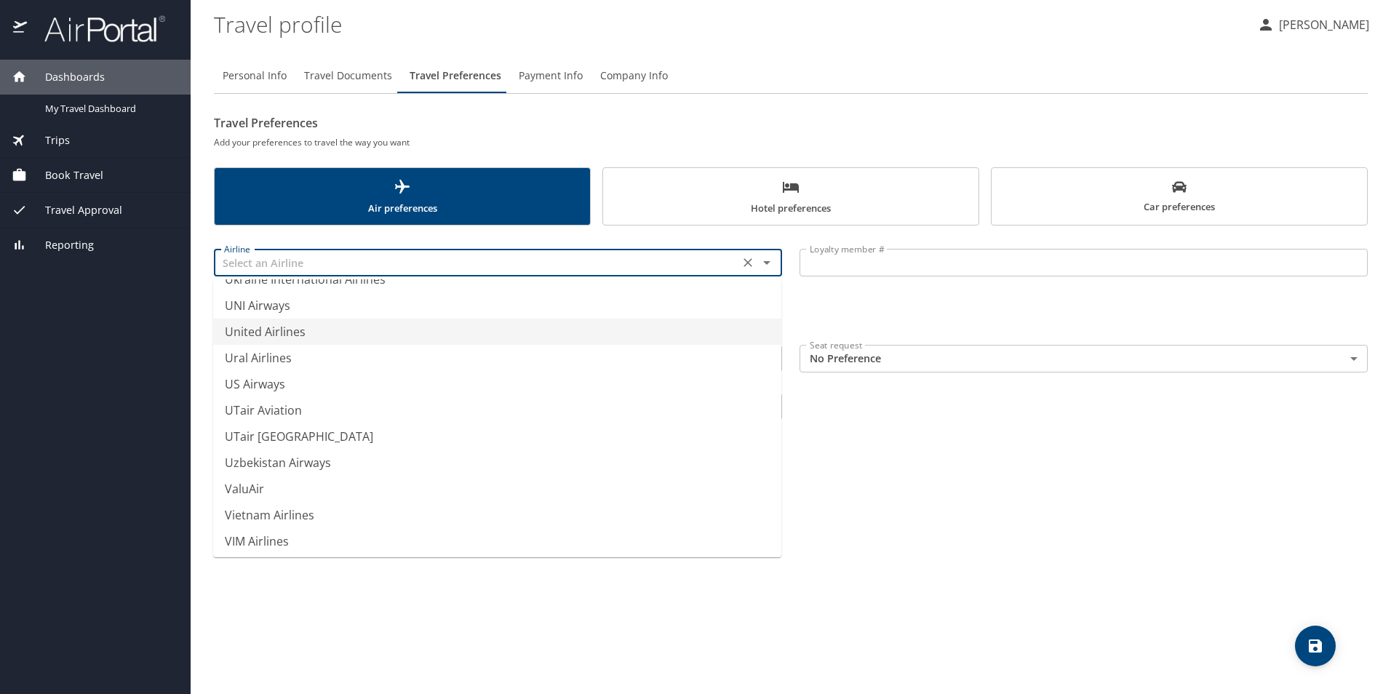
click at [361, 337] on li "United Airlines" at bounding box center [497, 332] width 568 height 26
type input "United Airlines"
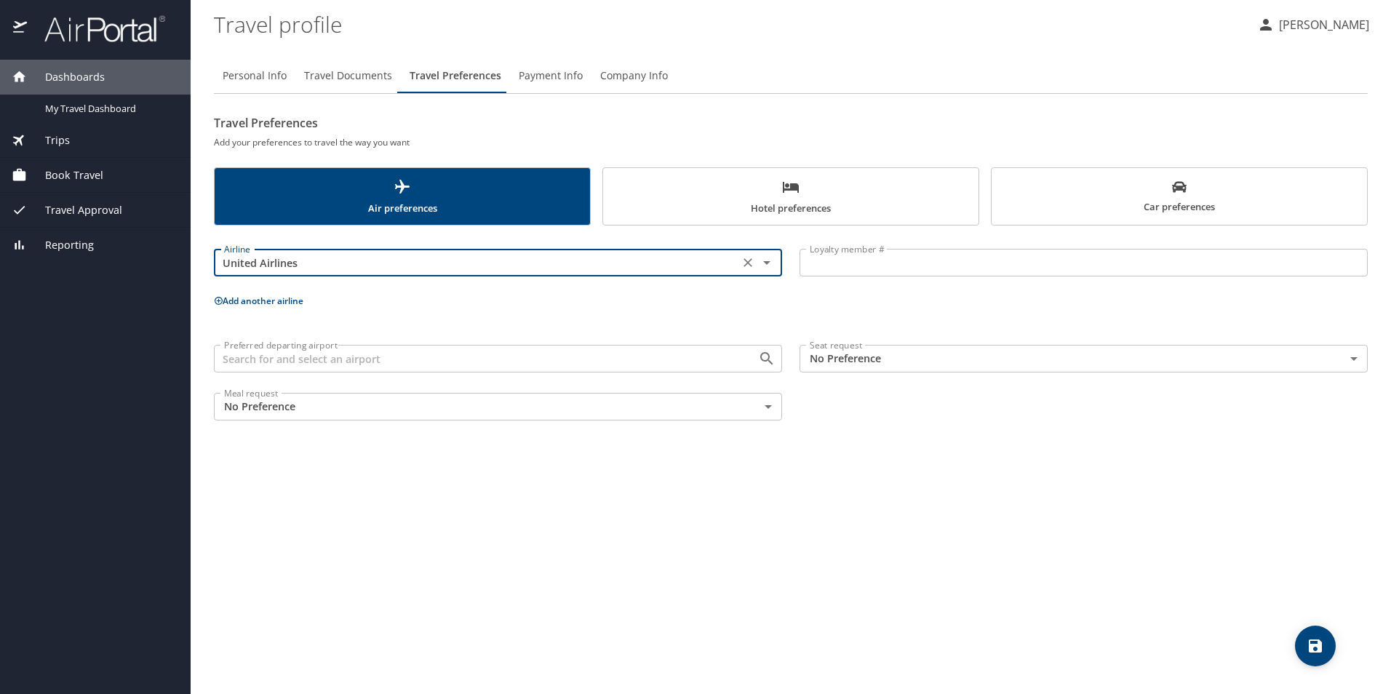
click at [963, 267] on input "Loyalty member #" at bounding box center [1083, 263] width 568 height 28
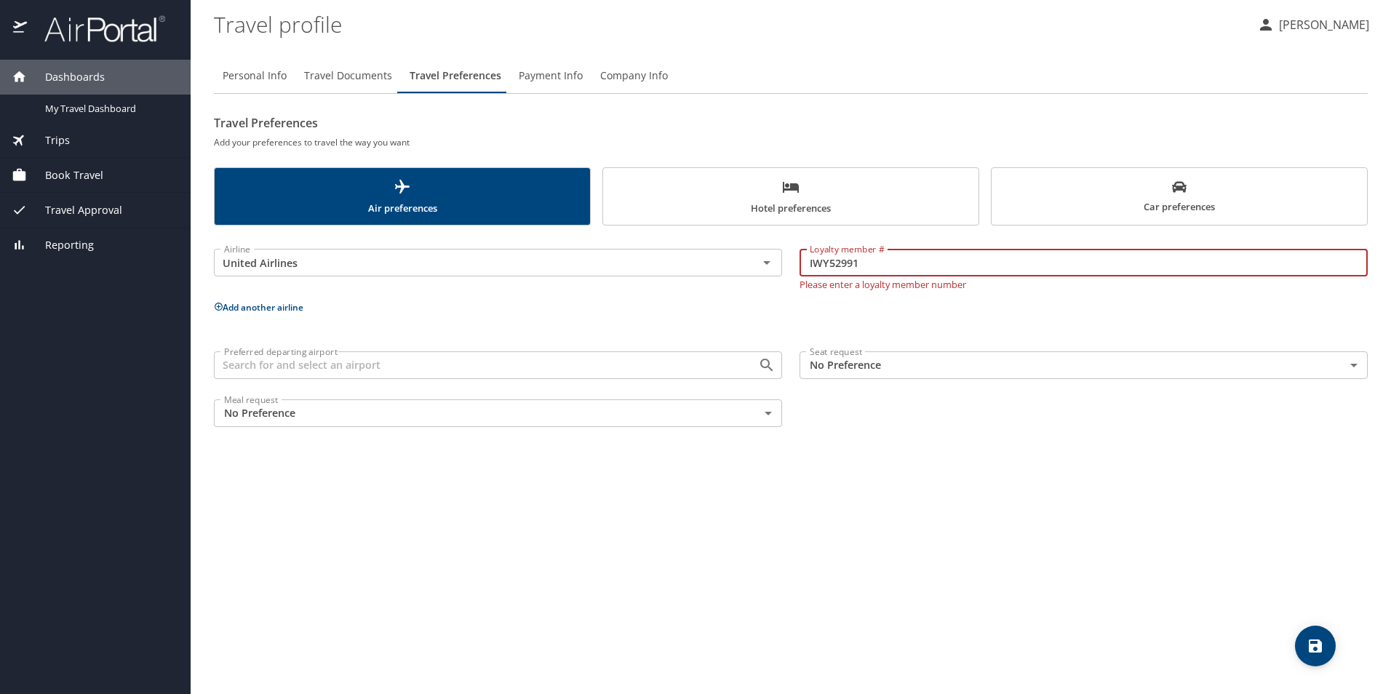
type input "IWY52991"
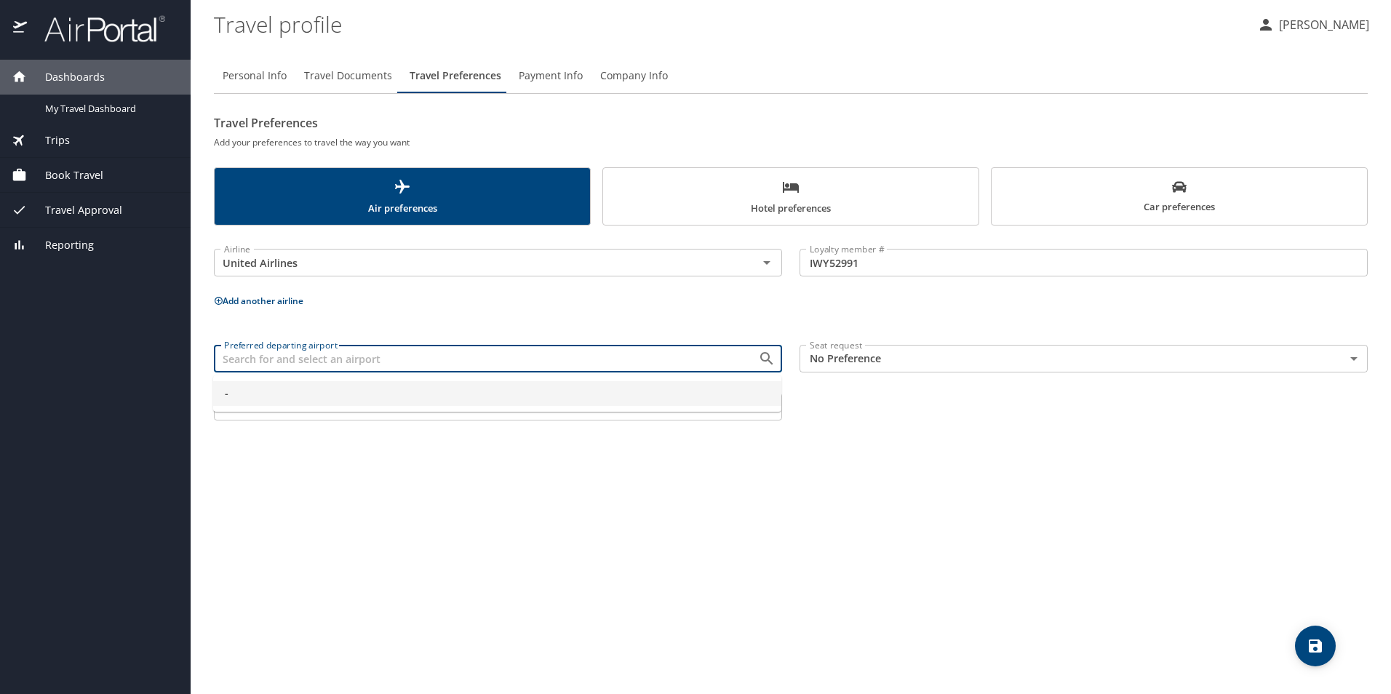
click at [644, 370] on div "Preferred departing airport" at bounding box center [498, 359] width 568 height 28
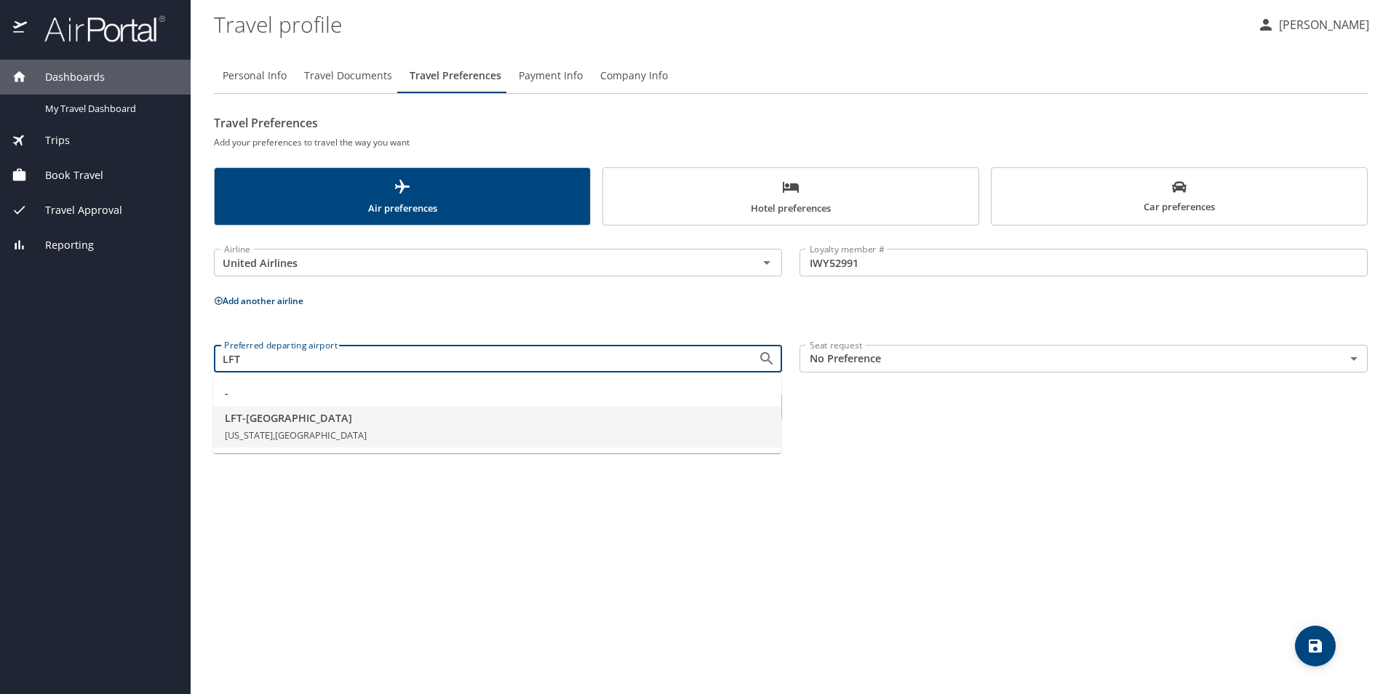
click at [300, 428] on li "LFT - Lafayette Louisiana, United States of America" at bounding box center [497, 427] width 568 height 42
type input "LFT - Lafayette"
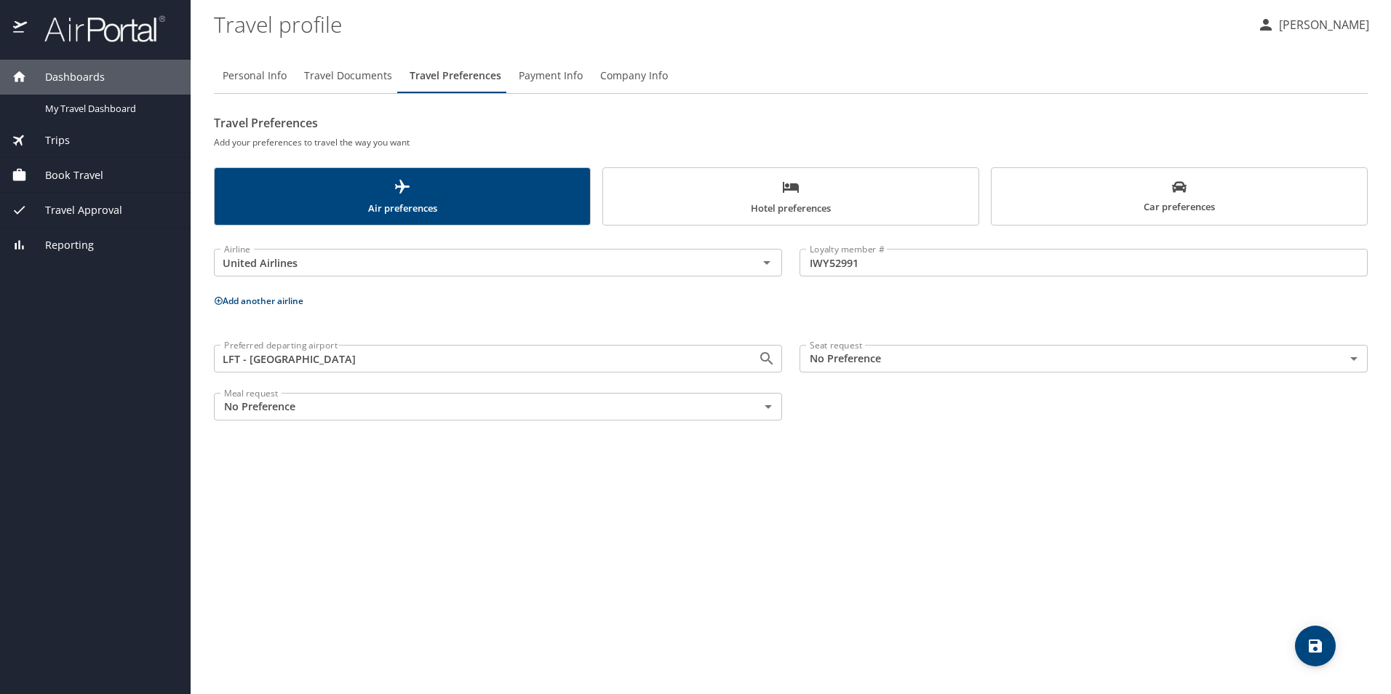
click at [817, 180] on span "Hotel preferences" at bounding box center [791, 197] width 358 height 39
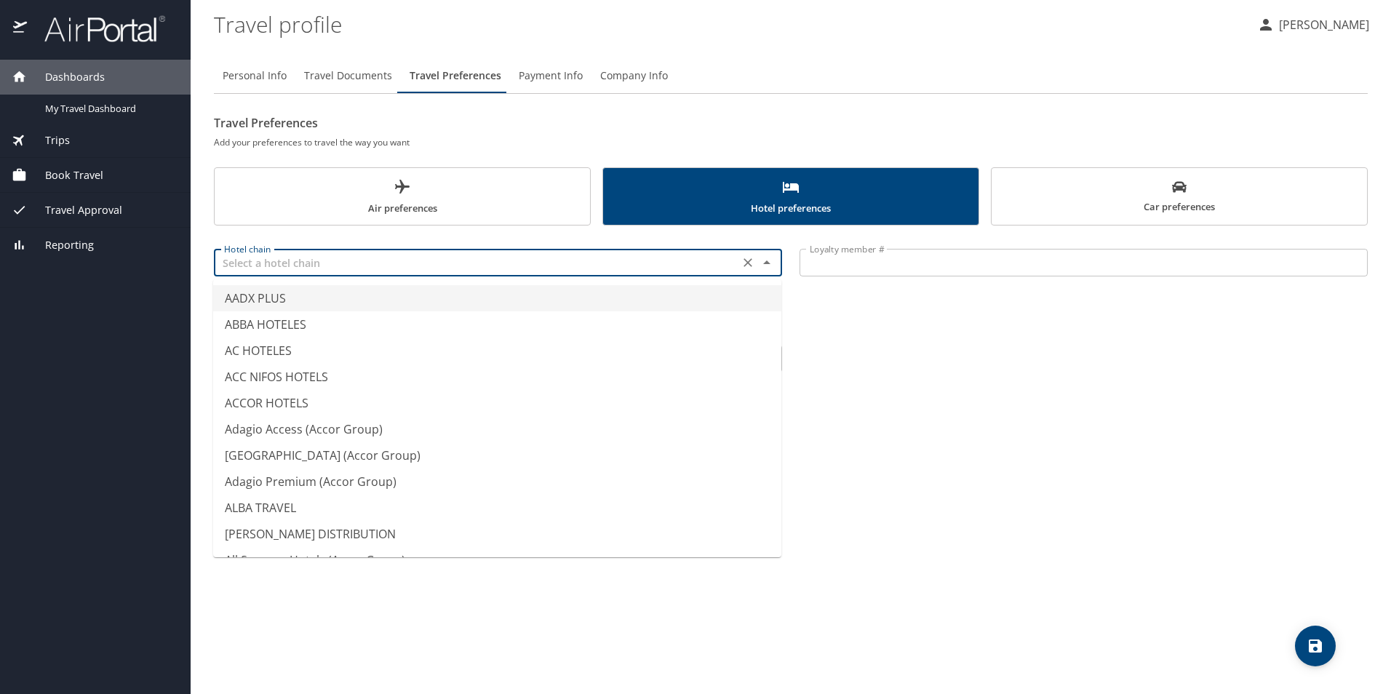
click at [412, 253] on input "text" at bounding box center [476, 262] width 516 height 19
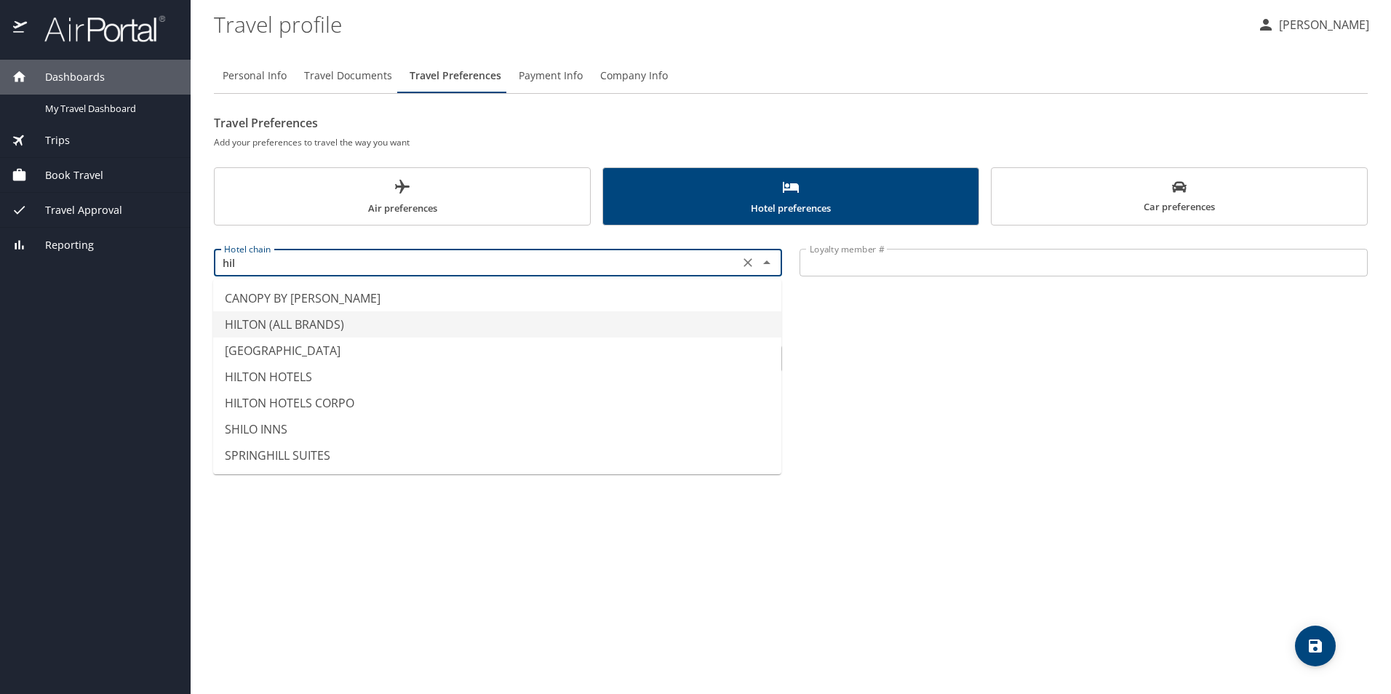
click at [297, 321] on li "HILTON (ALL BRANDS)" at bounding box center [497, 324] width 568 height 26
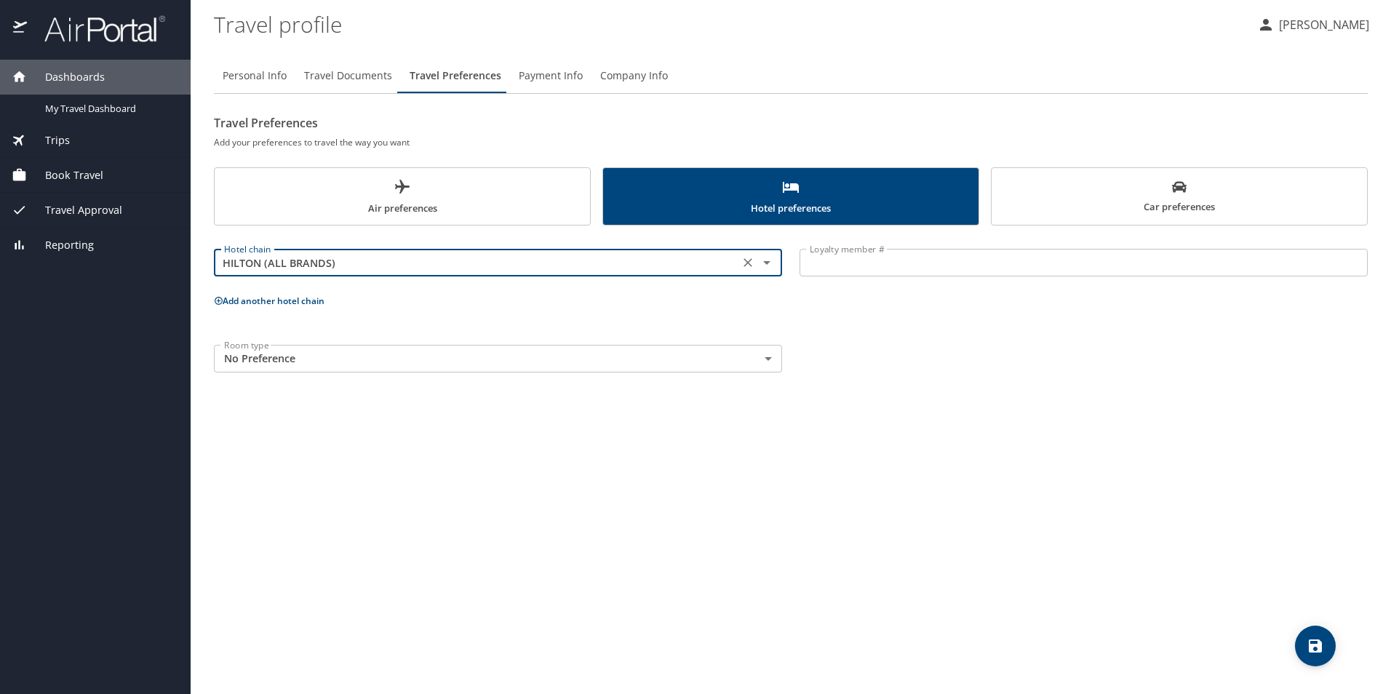
type input "HILTON (ALL BRANDS)"
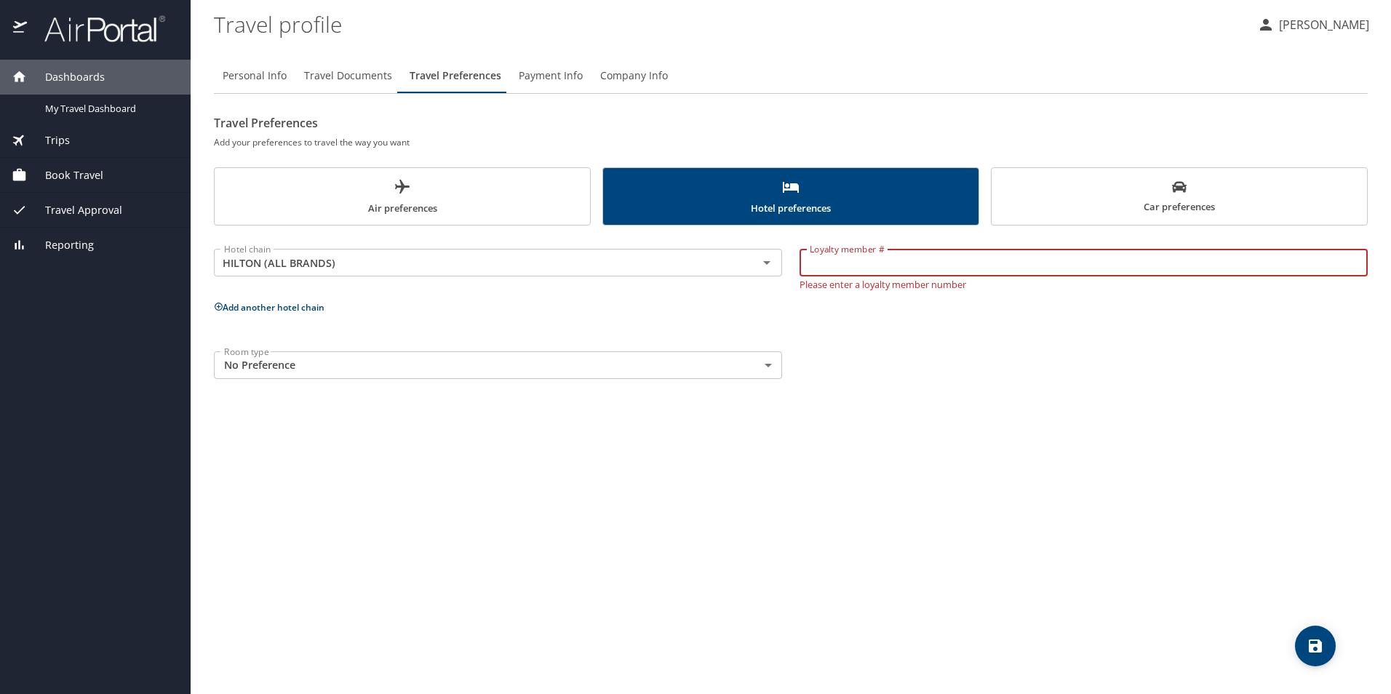
click at [858, 263] on input "Loyalty member #" at bounding box center [1083, 263] width 568 height 28
type input "1495101352"
click at [879, 317] on div "Hotel chain HILTON (ALL BRANDS) Hotel chain Loyalty member # 1495101352 Loyalty…" at bounding box center [790, 310] width 1153 height 153
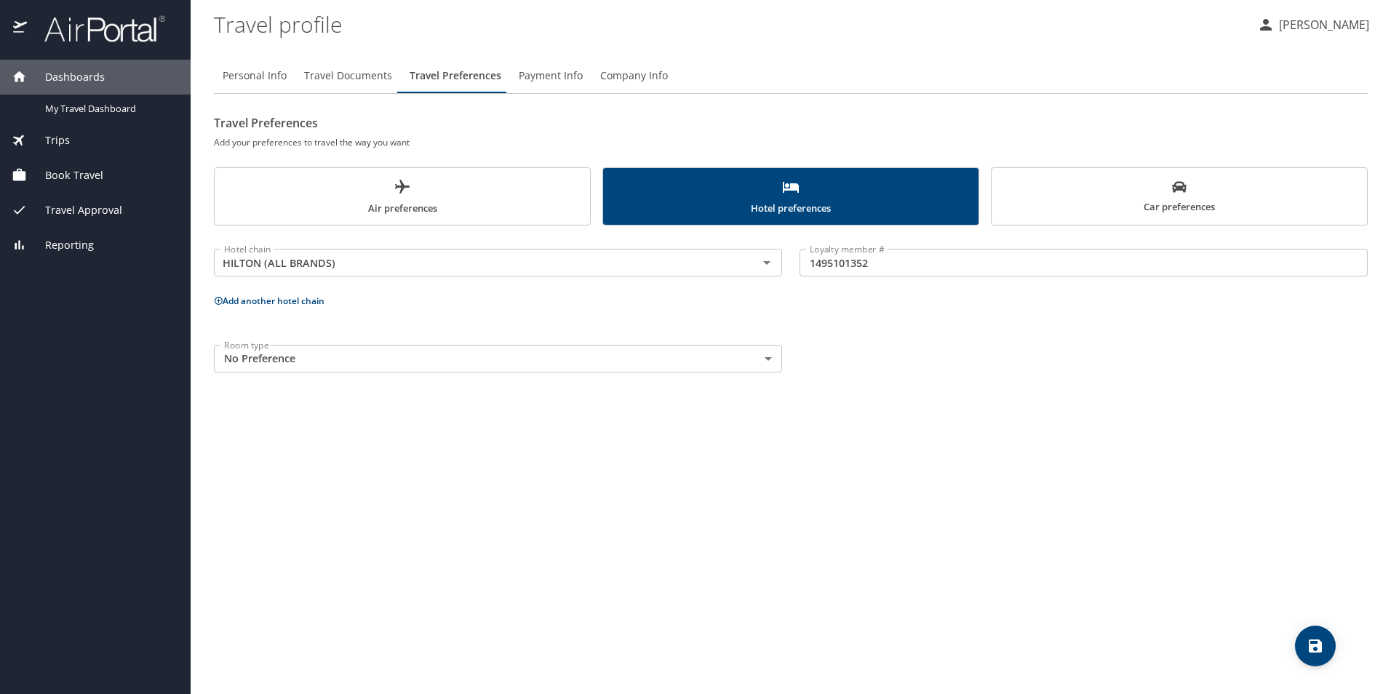
click at [761, 360] on body "Dashboards My Travel Dashboard Trips Current / Future Trips Past Trips Trips Mi…" at bounding box center [695, 347] width 1391 height 694
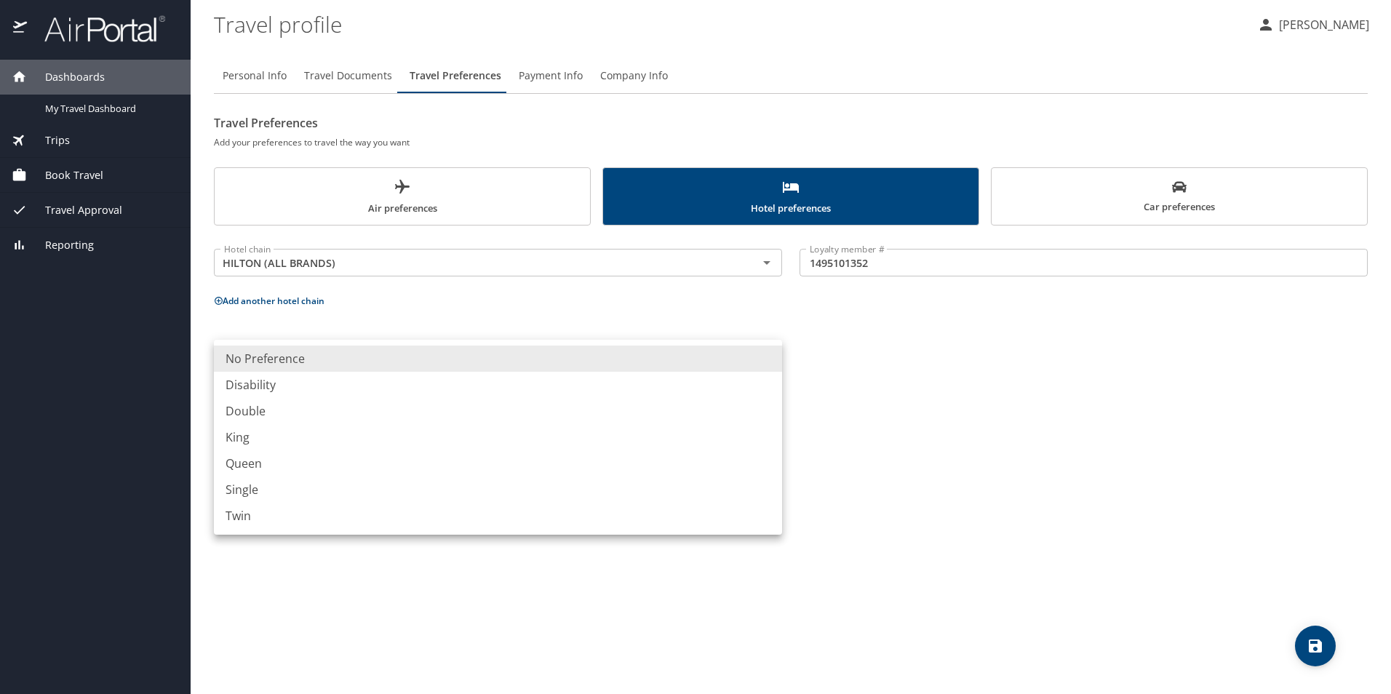
click at [822, 358] on div at bounding box center [695, 347] width 1391 height 694
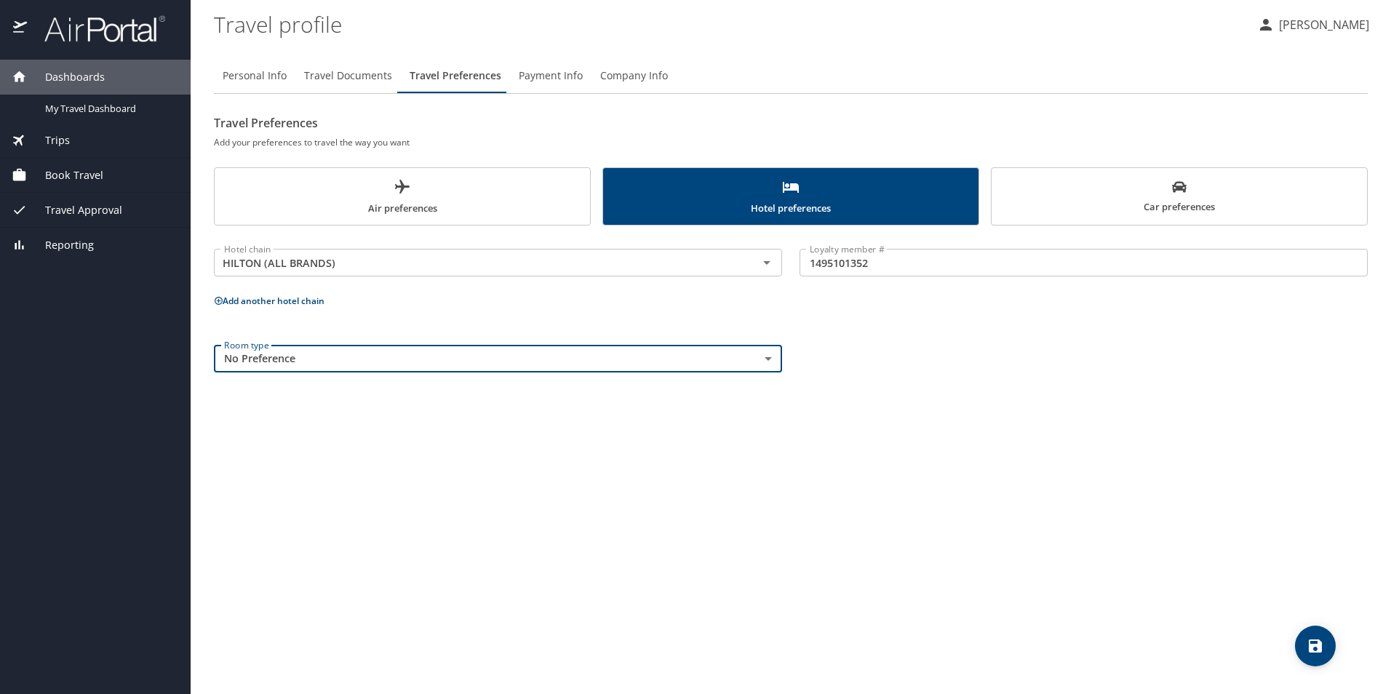
click at [1308, 640] on icon "save" at bounding box center [1314, 645] width 13 height 13
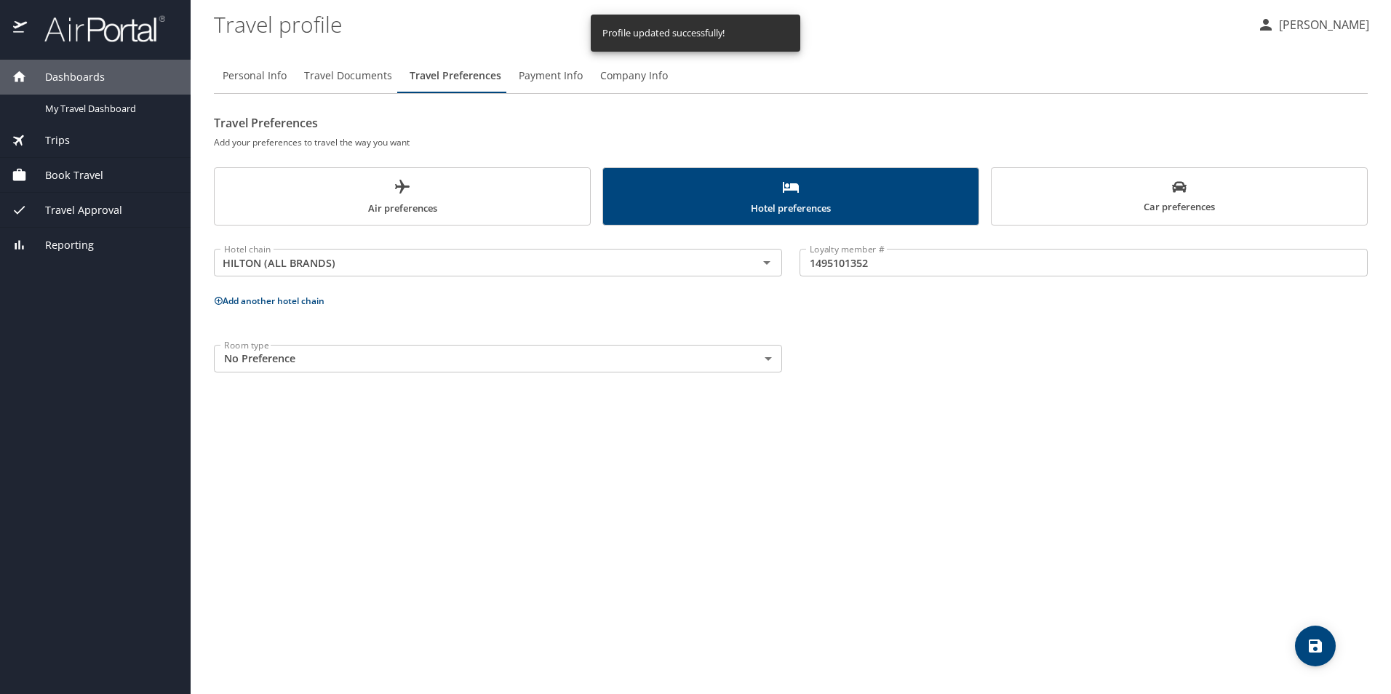
click at [556, 68] on span "Payment Info" at bounding box center [551, 76] width 64 height 18
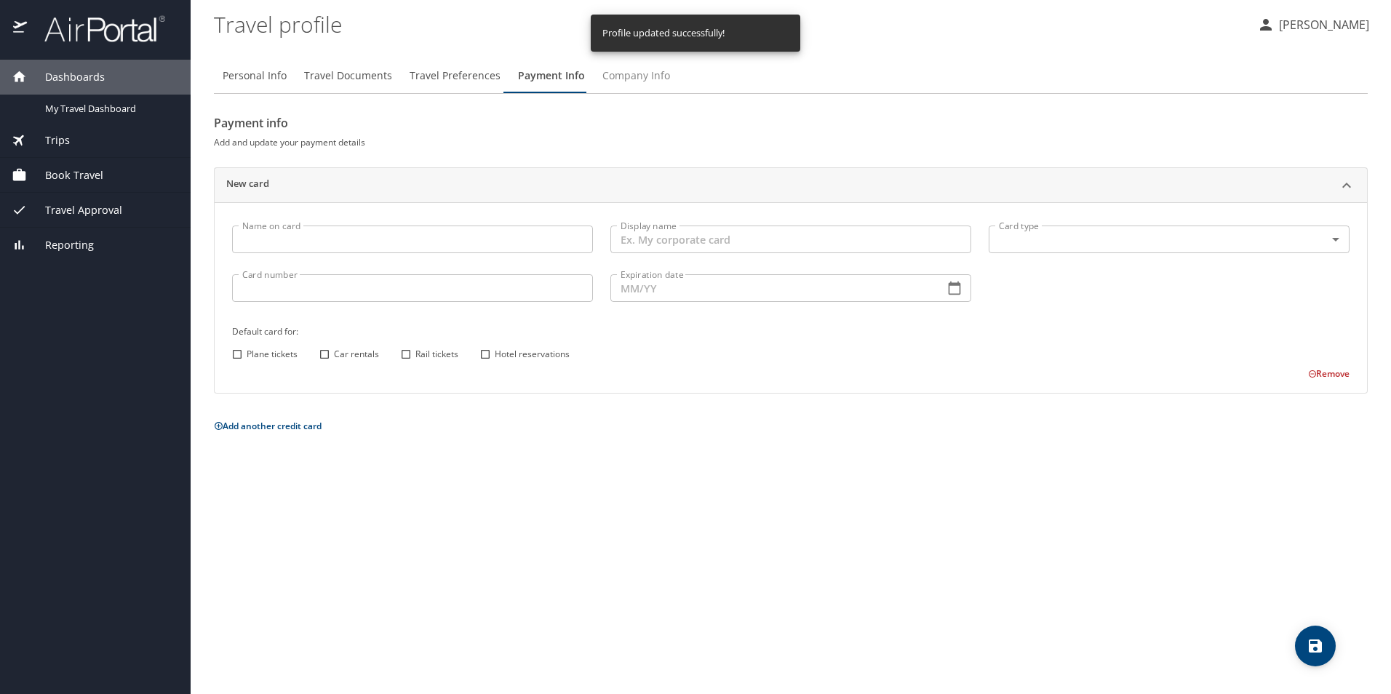
click at [625, 81] on span "Company Info" at bounding box center [636, 76] width 68 height 18
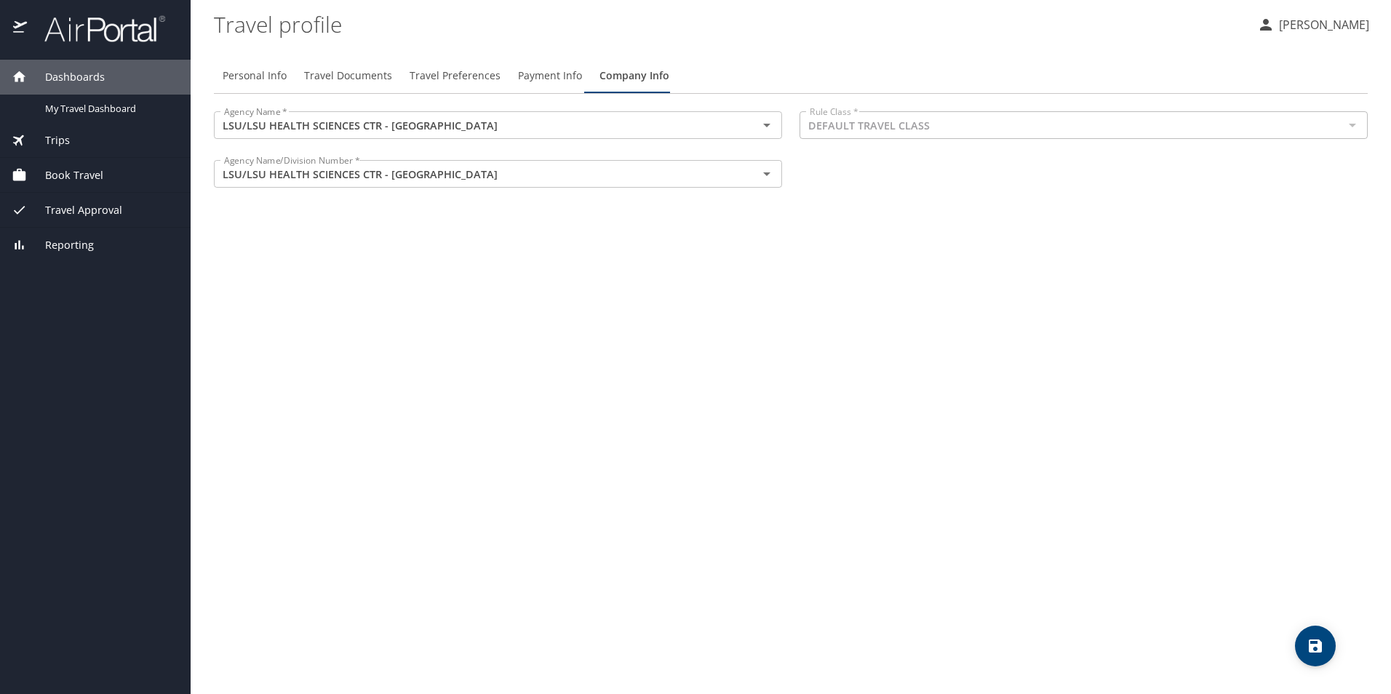
click at [335, 68] on span "Travel Documents" at bounding box center [348, 76] width 88 height 18
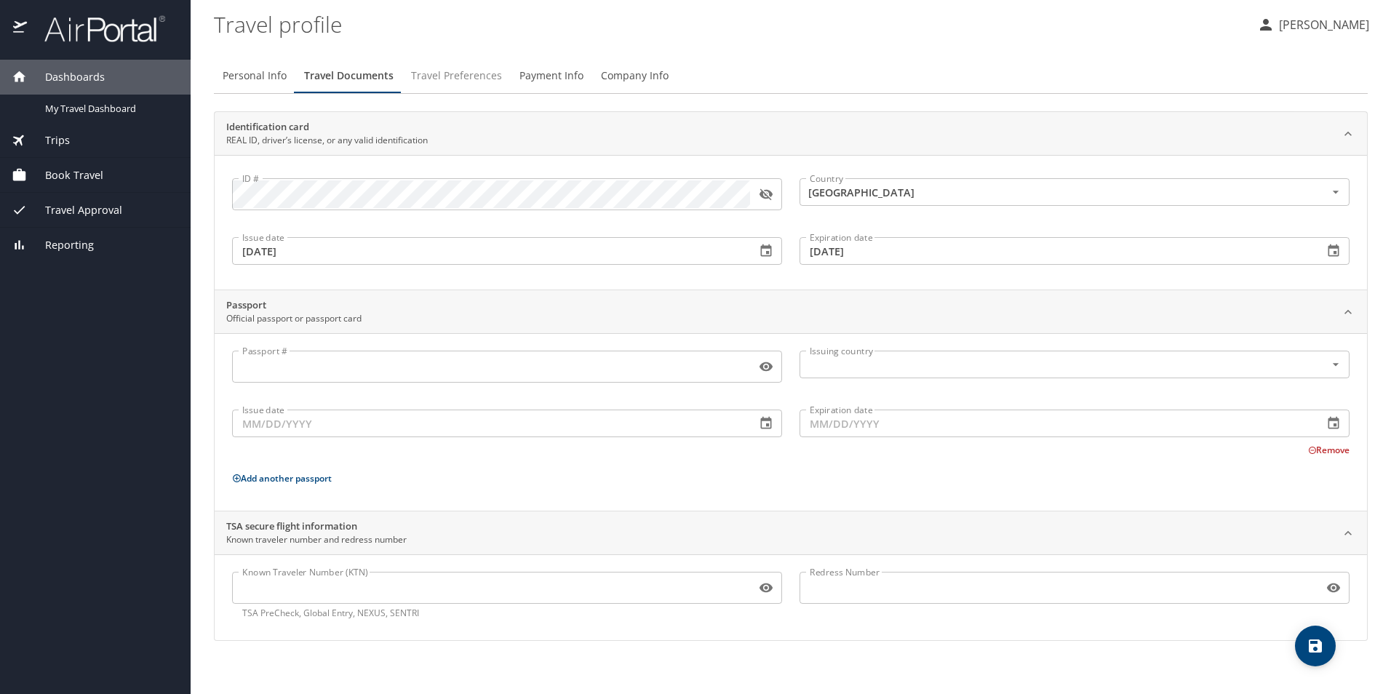
click at [456, 71] on span "Travel Preferences" at bounding box center [456, 76] width 91 height 18
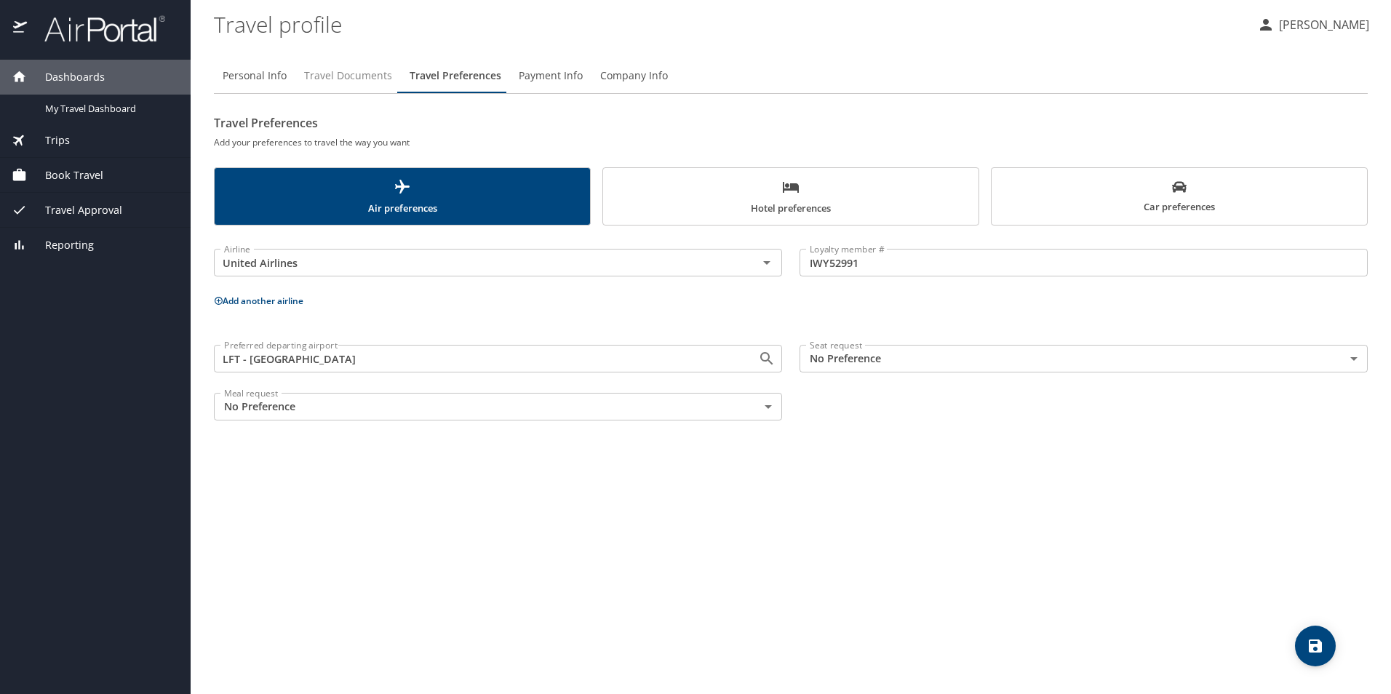
click at [295, 77] on button "Travel Documents" at bounding box center [347, 75] width 105 height 35
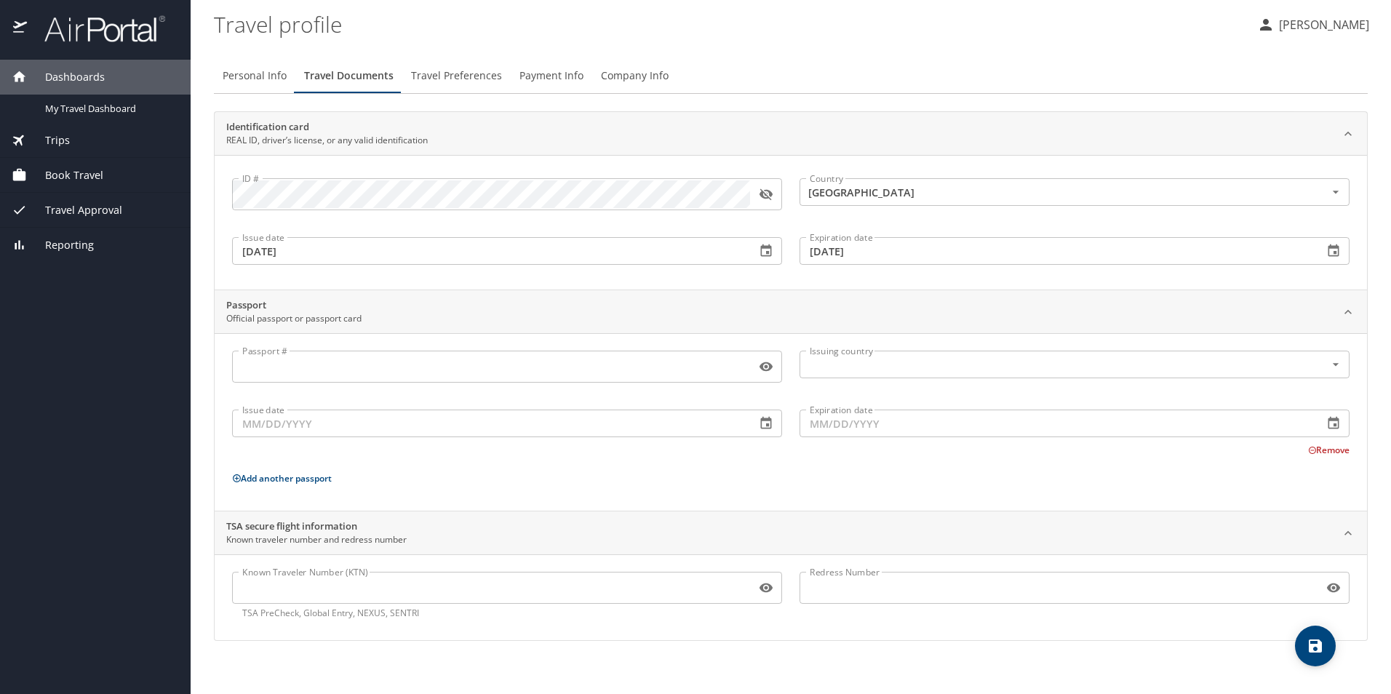
click at [277, 71] on span "Personal Info" at bounding box center [255, 76] width 64 height 18
select select "US"
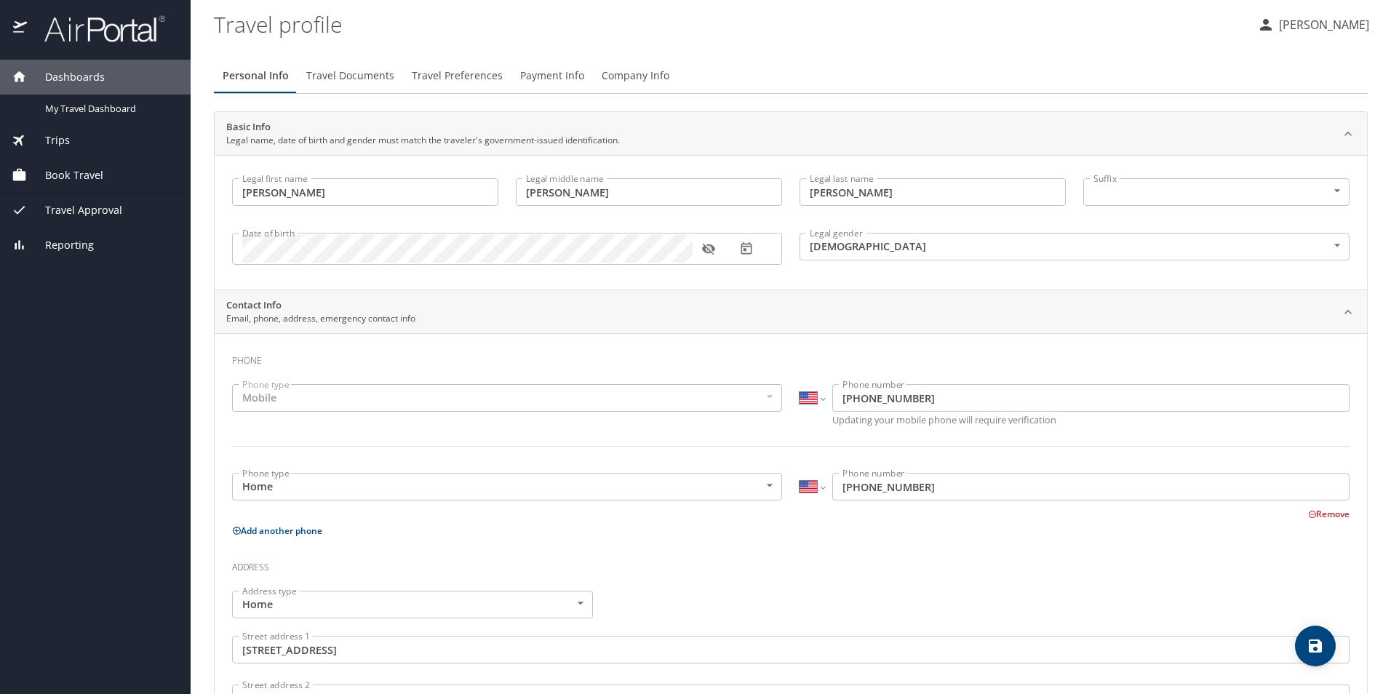
click at [47, 178] on span "Book Travel" at bounding box center [65, 175] width 76 height 16
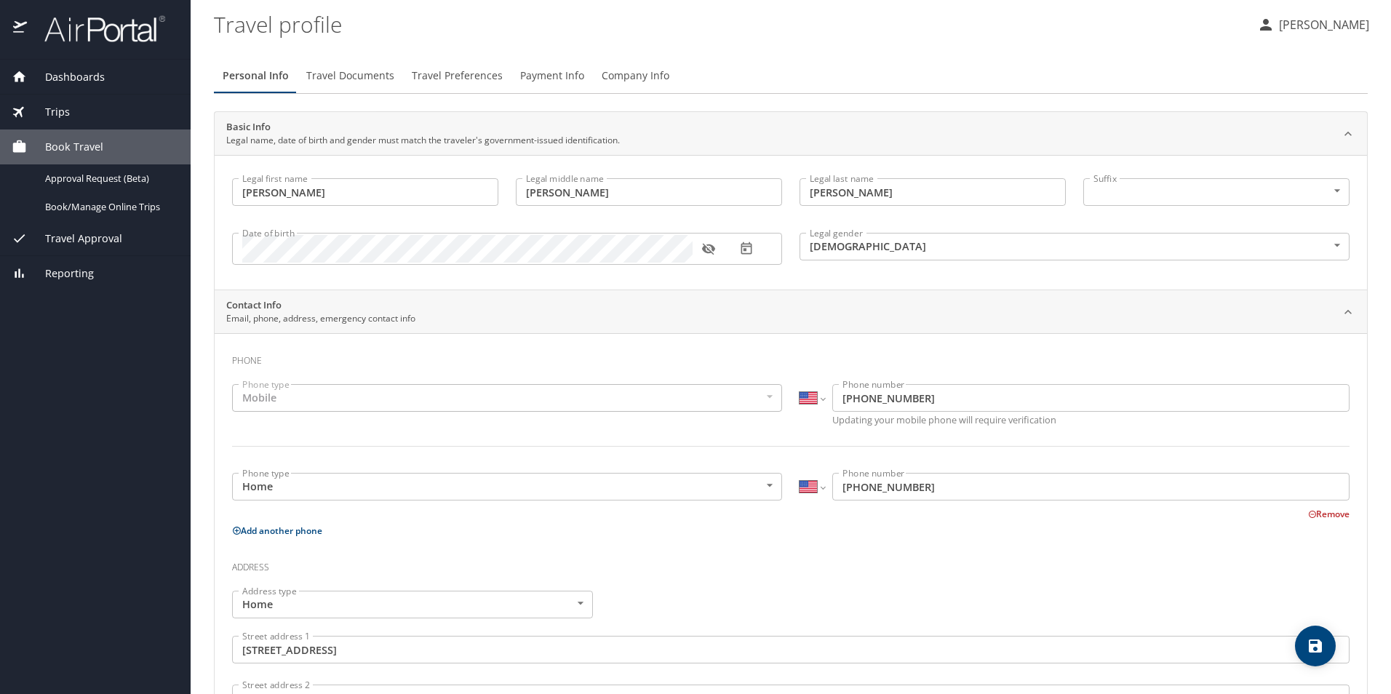
click at [112, 234] on span "Travel Approval" at bounding box center [74, 239] width 95 height 16
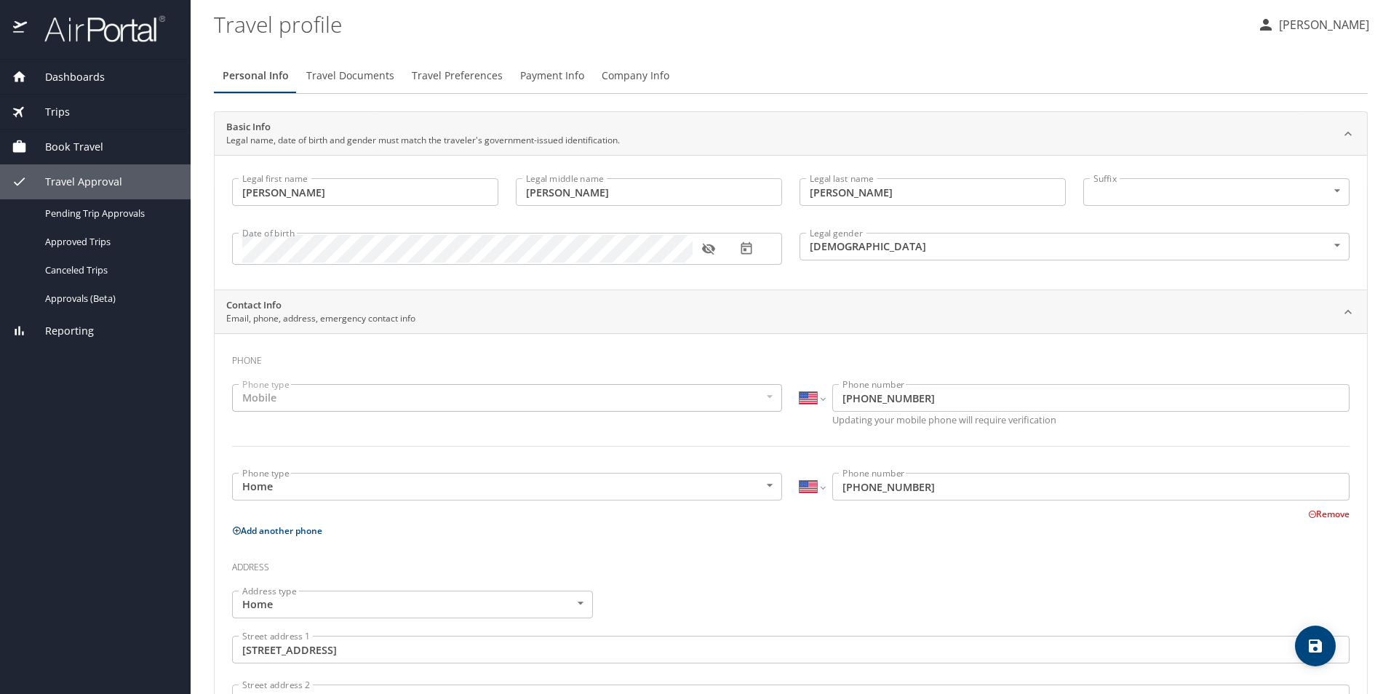
click at [109, 151] on div "Book Travel" at bounding box center [95, 147] width 167 height 16
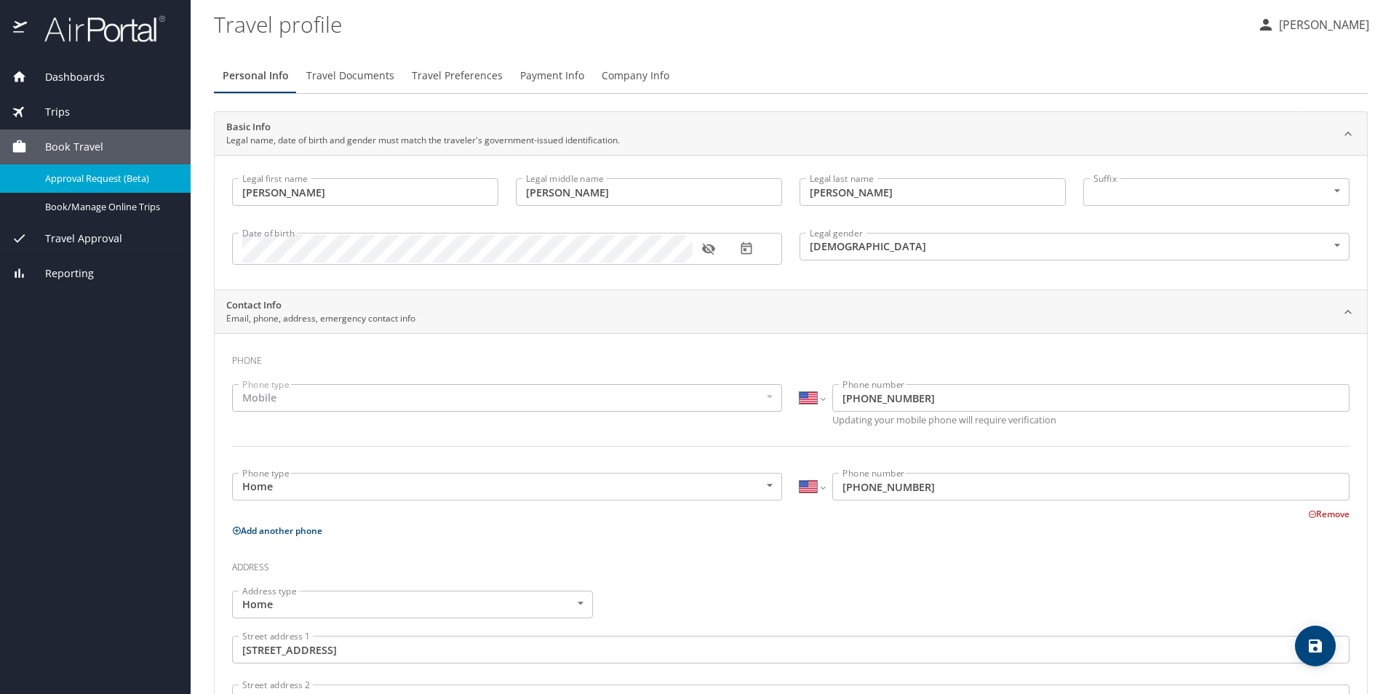
click at [113, 172] on span "Approval Request (Beta)" at bounding box center [109, 179] width 128 height 14
